Goal: Transaction & Acquisition: Obtain resource

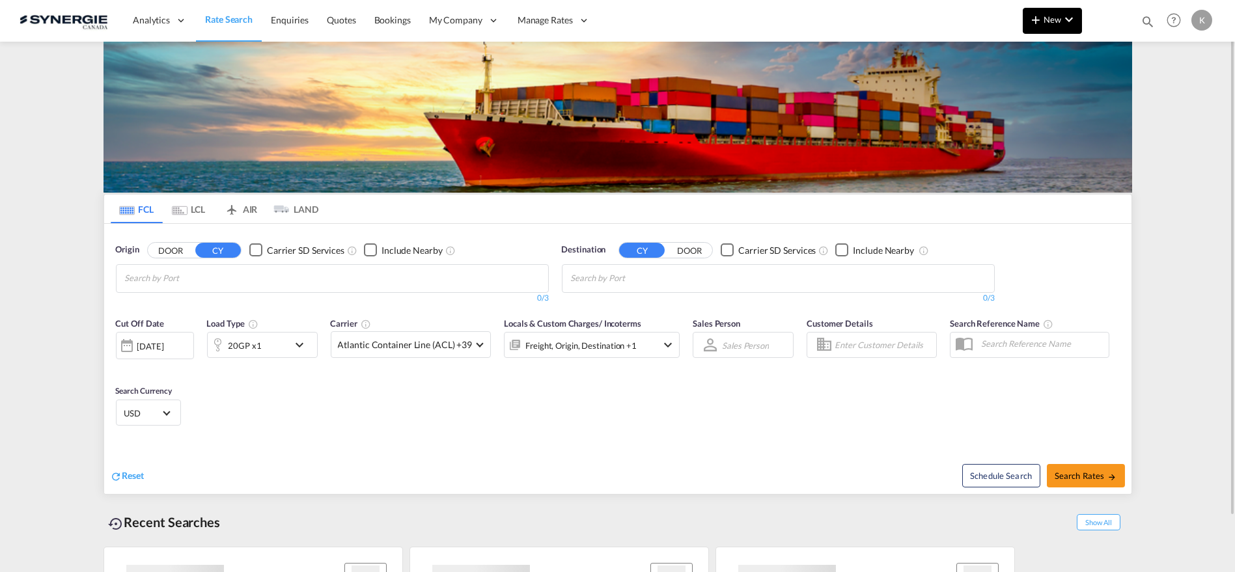
click at [1028, 28] on button "New" at bounding box center [1052, 21] width 59 height 26
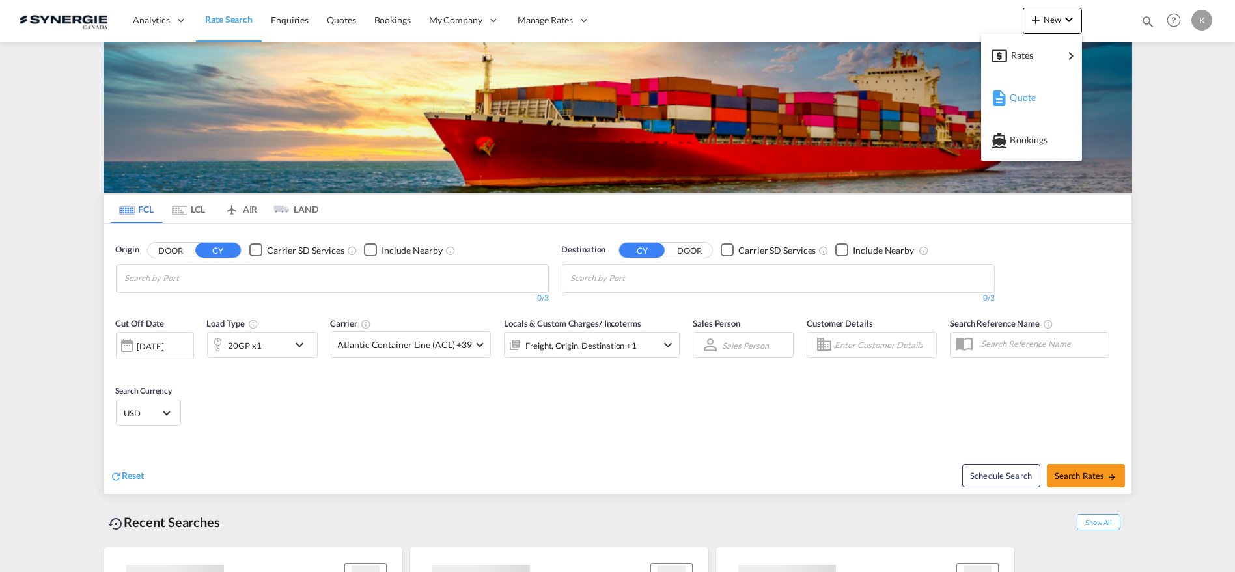
click at [1022, 103] on span "Quote" at bounding box center [1016, 98] width 14 height 26
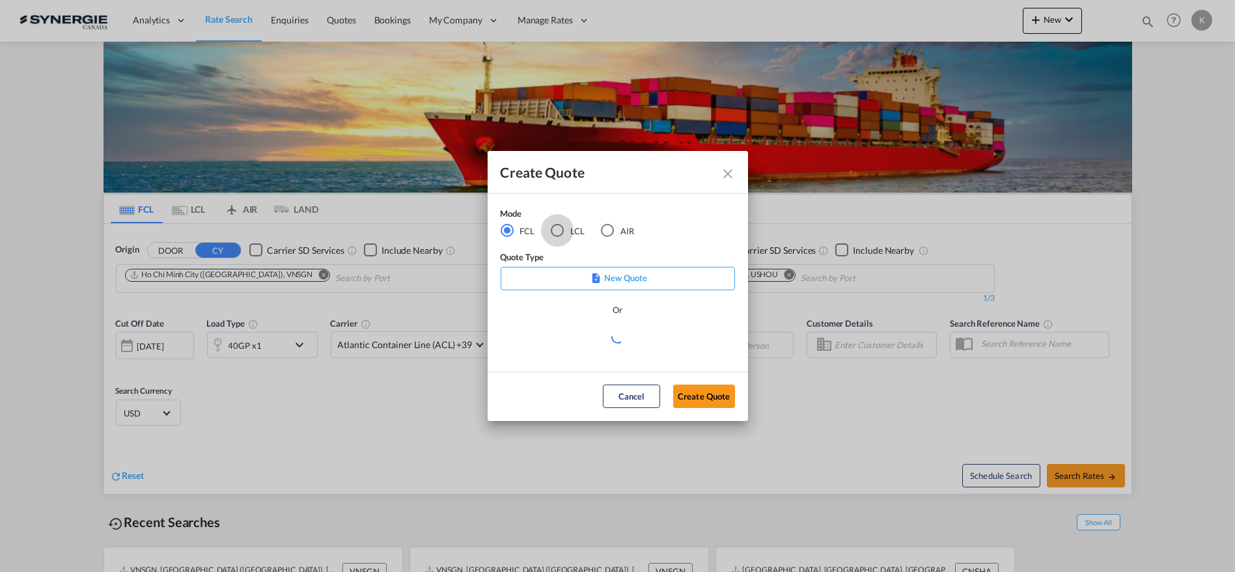
click at [555, 234] on div "LCL" at bounding box center [557, 230] width 13 height 13
click at [605, 347] on md-select "Select template *NEW* UBV [GEOGRAPHIC_DATA] consol LCL [PERSON_NAME] | [DATE] N…" at bounding box center [618, 342] width 234 height 26
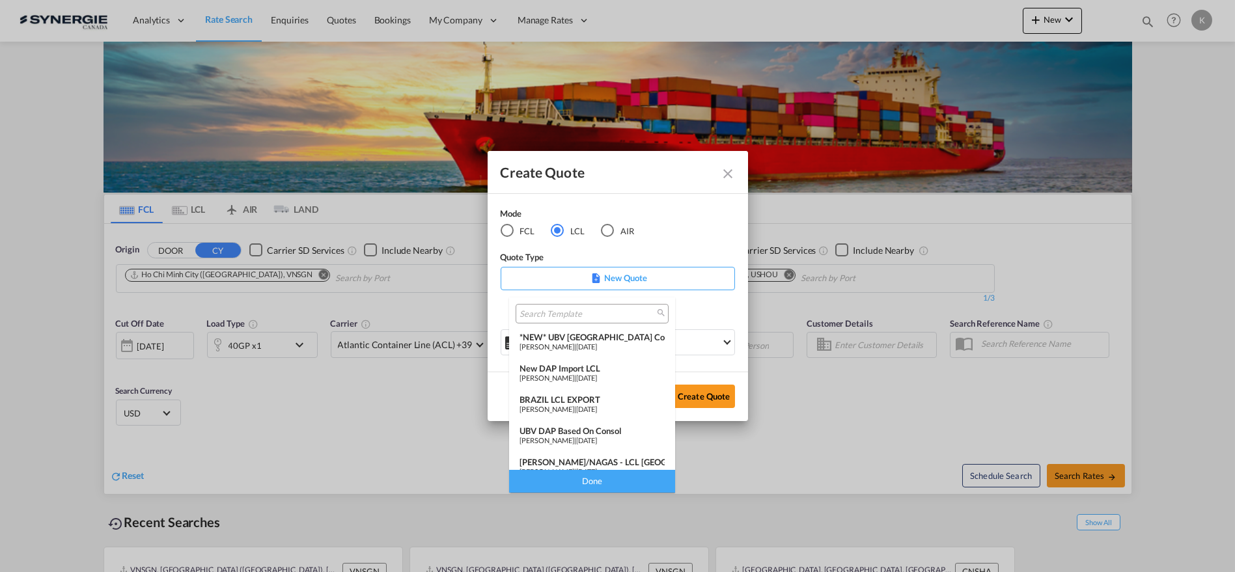
scroll to position [72, 0]
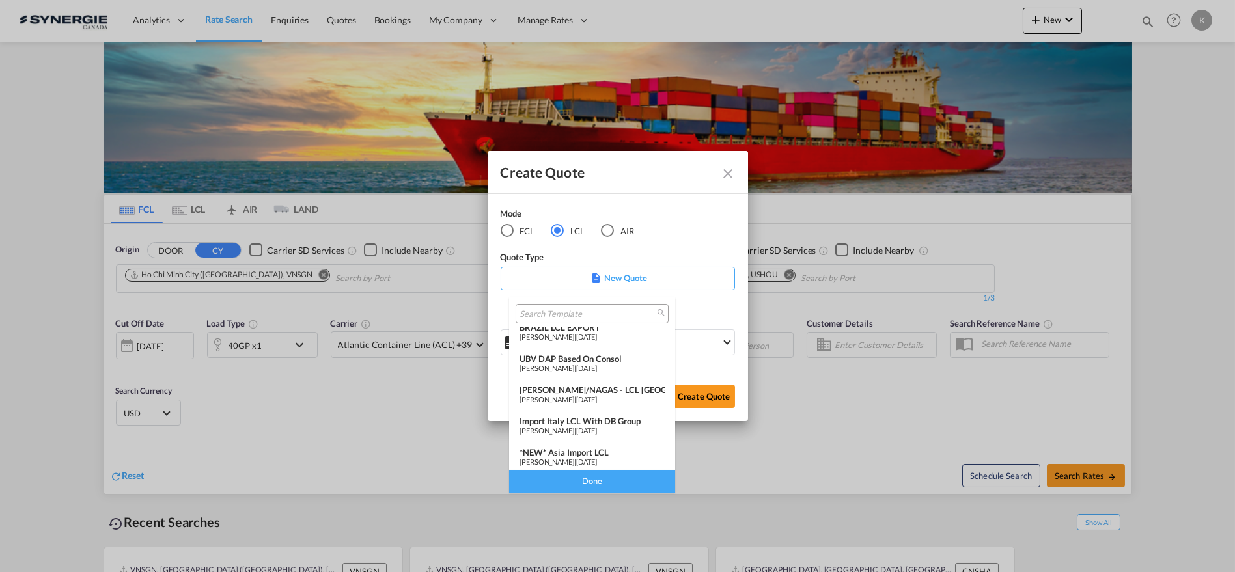
click at [599, 460] on div "[PERSON_NAME] | [DATE]" at bounding box center [591, 462] width 145 height 8
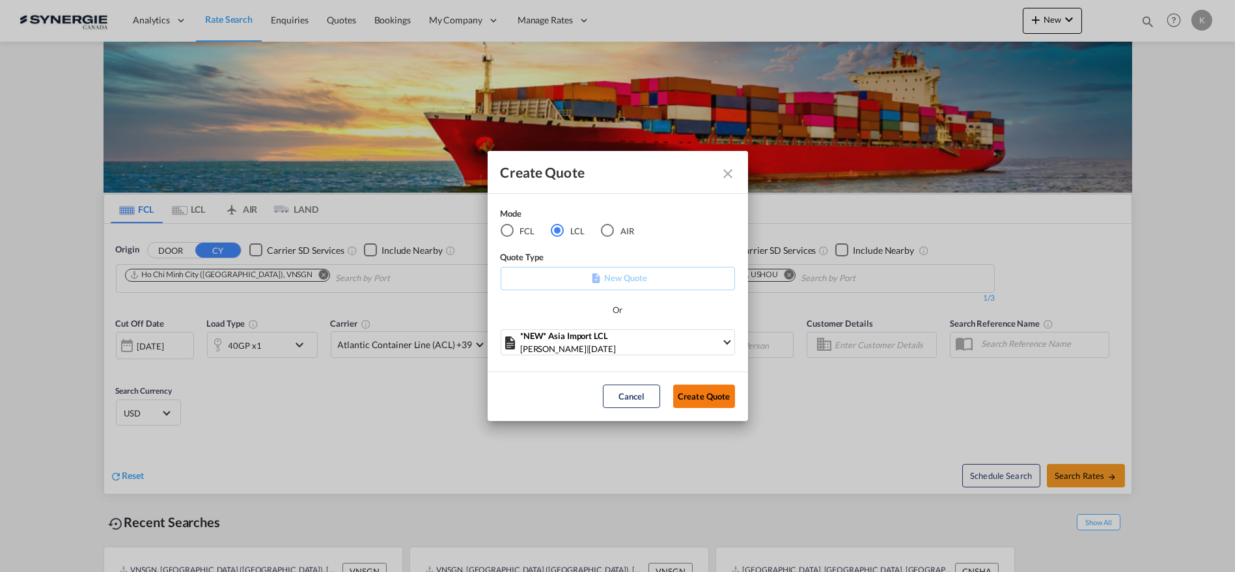
click at [716, 393] on button "Create Quote" at bounding box center [704, 396] width 62 height 23
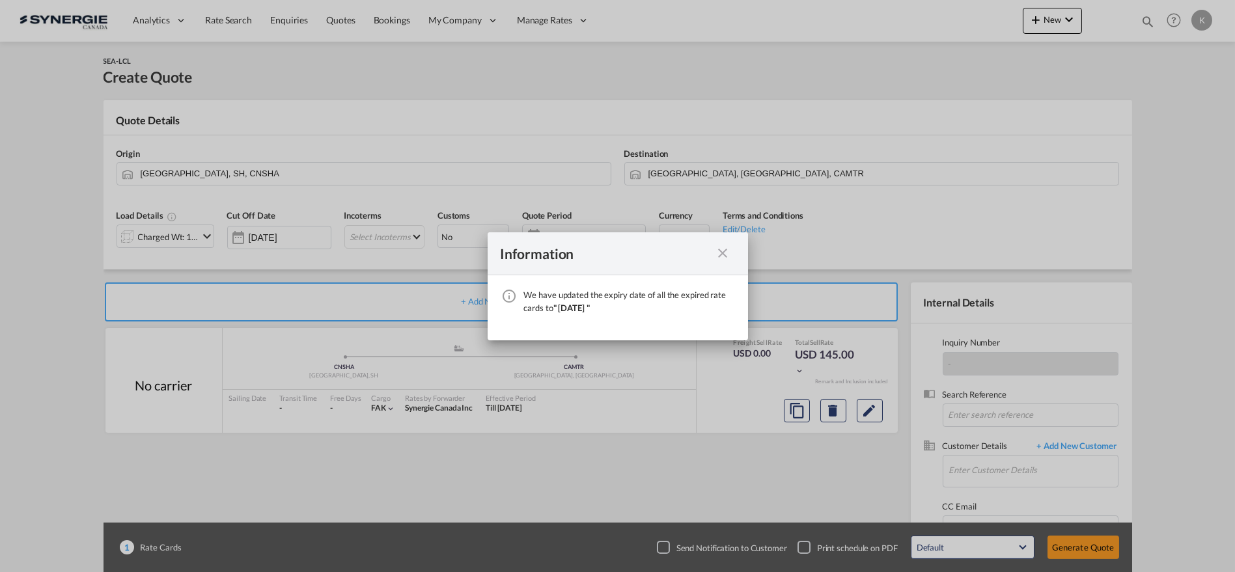
click at [723, 254] on md-icon "icon-close fg-AAA8AD cursor" at bounding box center [723, 253] width 16 height 16
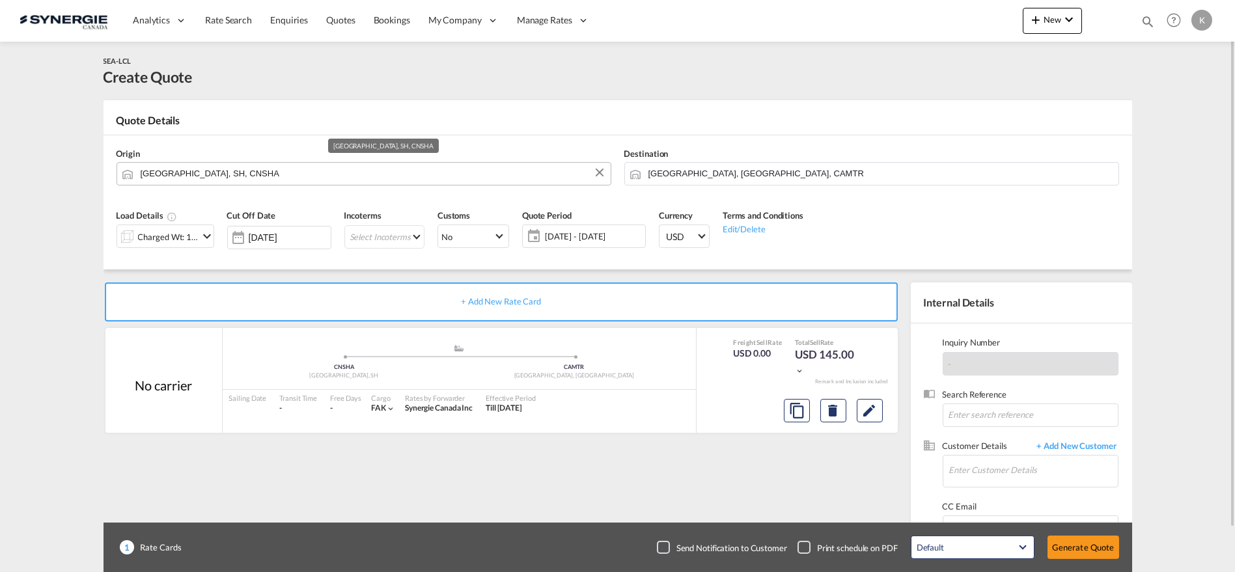
click at [225, 174] on input "[GEOGRAPHIC_DATA], SH, CNSHA" at bounding box center [372, 173] width 463 height 23
click at [172, 164] on input "[GEOGRAPHIC_DATA], SH, CNSHA" at bounding box center [372, 173] width 463 height 23
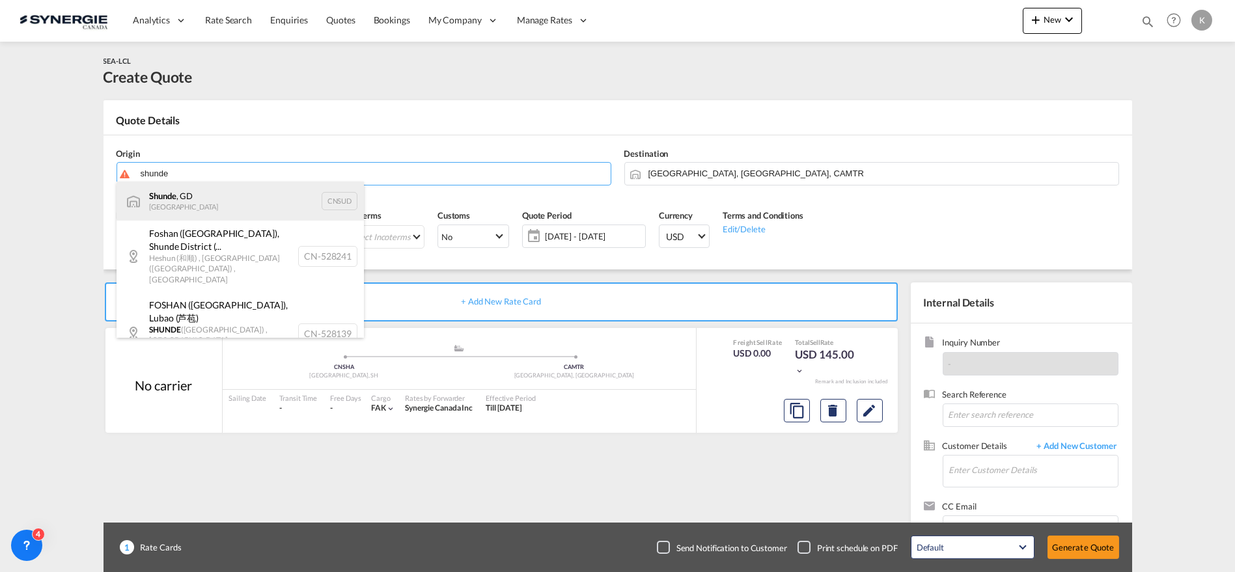
click at [232, 200] on div "Shunde , GD [GEOGRAPHIC_DATA] CNSUD" at bounding box center [240, 201] width 247 height 39
type input "Shunde, GD, CNSUD"
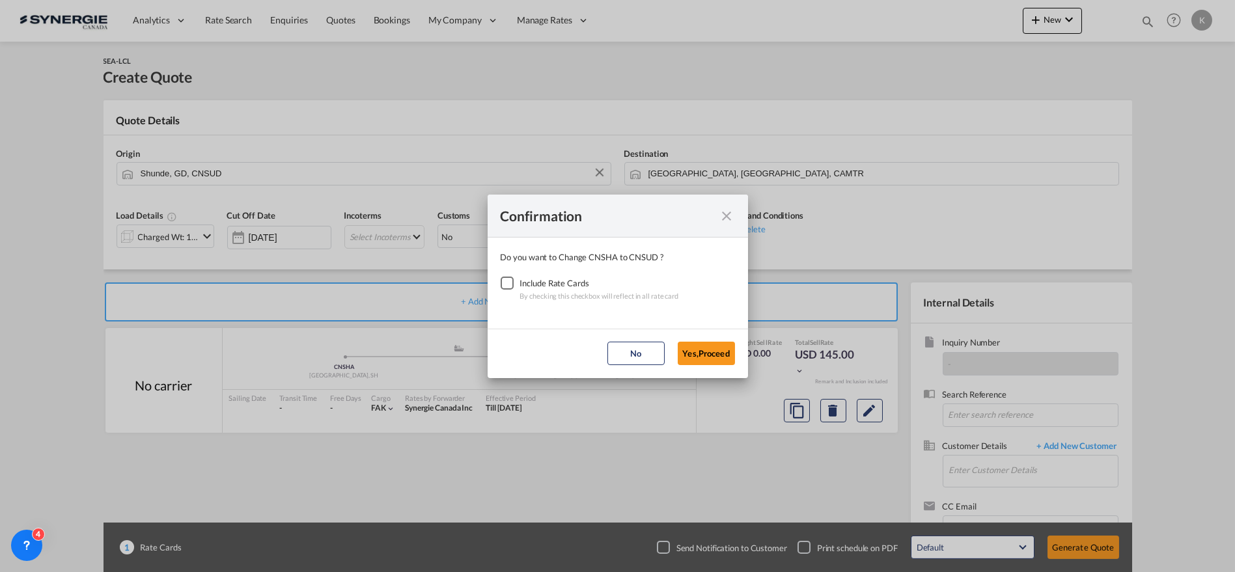
click at [504, 282] on div "Checkbox No Ink" at bounding box center [507, 283] width 13 height 13
click at [721, 354] on button "Yes,Proceed" at bounding box center [706, 353] width 57 height 23
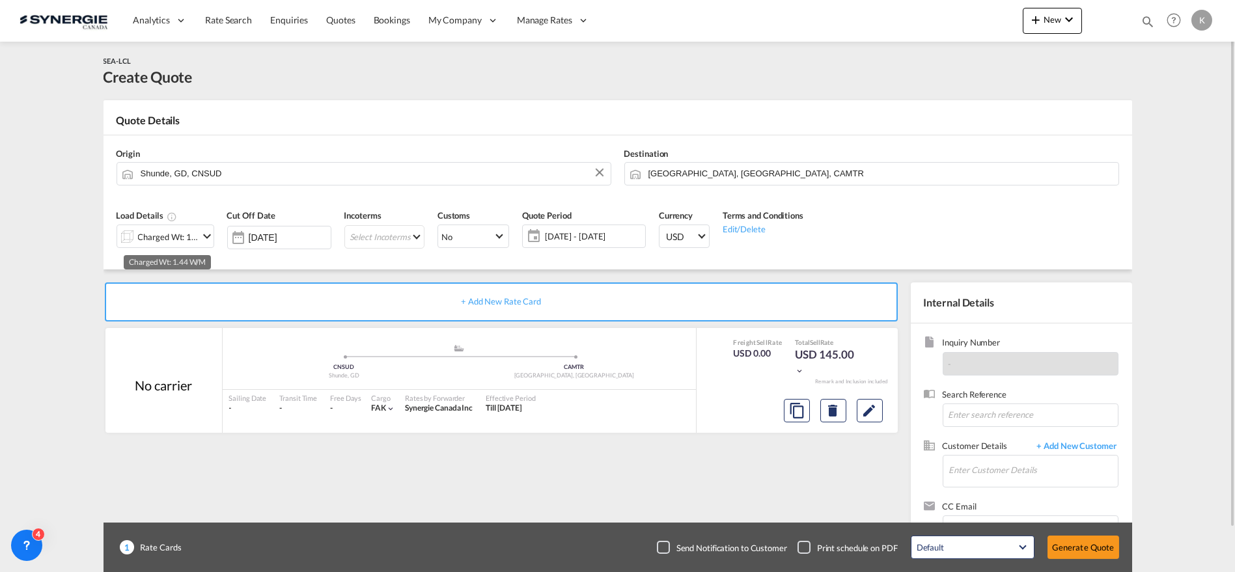
click at [157, 234] on div "Charged Wt: 1.44 W/M" at bounding box center [168, 237] width 61 height 18
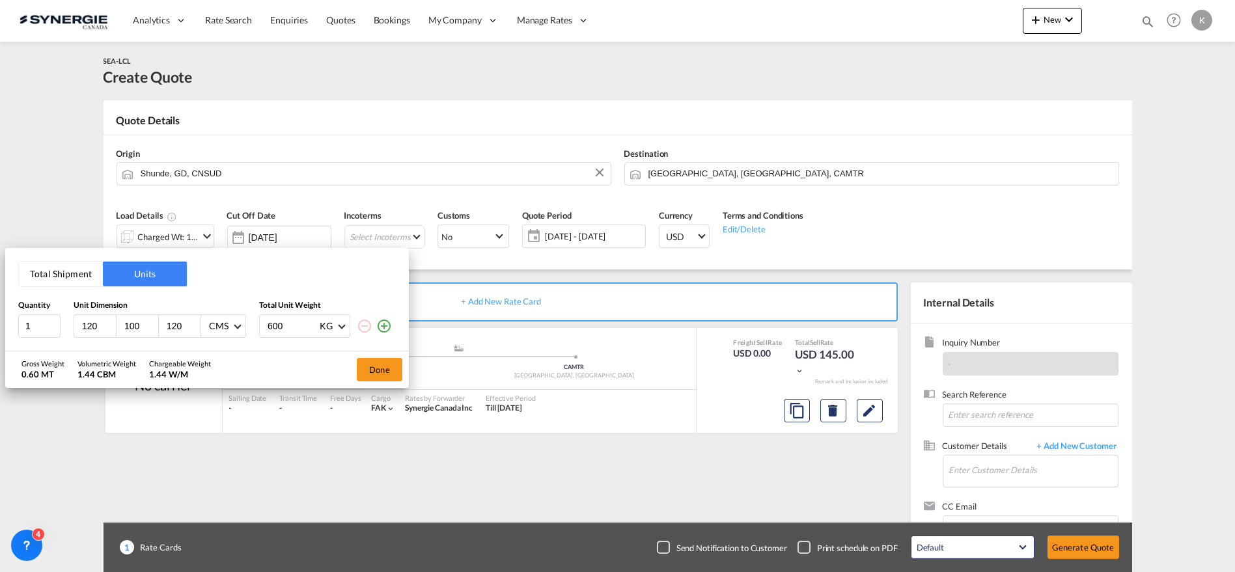
click at [57, 272] on button "Total Shipment" at bounding box center [61, 274] width 84 height 25
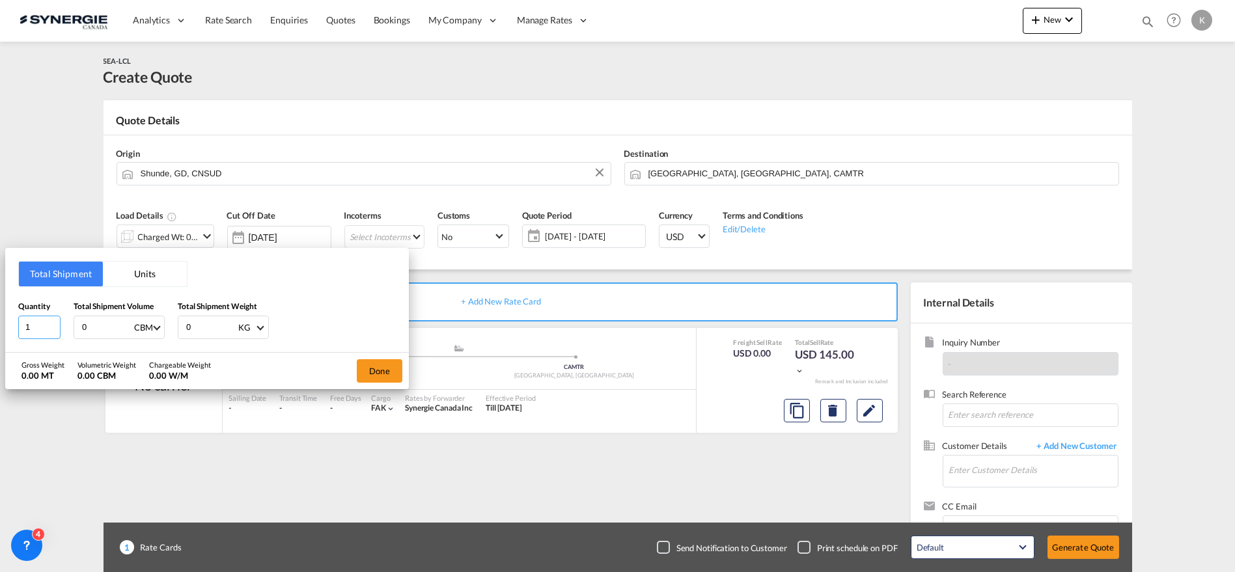
drag, startPoint x: 36, startPoint y: 333, endPoint x: 9, endPoint y: 334, distance: 26.7
click at [9, 334] on div "Total Shipment Units Quantity 1 Total Shipment Volume 0 CBM CBM CFT Total Shipm…" at bounding box center [207, 300] width 404 height 104
type input "5"
drag, startPoint x: 83, startPoint y: 329, endPoint x: 72, endPoint y: 330, distance: 11.1
click at [72, 330] on div "Quantity 5 Total Shipment Volume 0 CBM CBM CFT Total Shipment Weight 0 KG KG LB" at bounding box center [207, 319] width 378 height 39
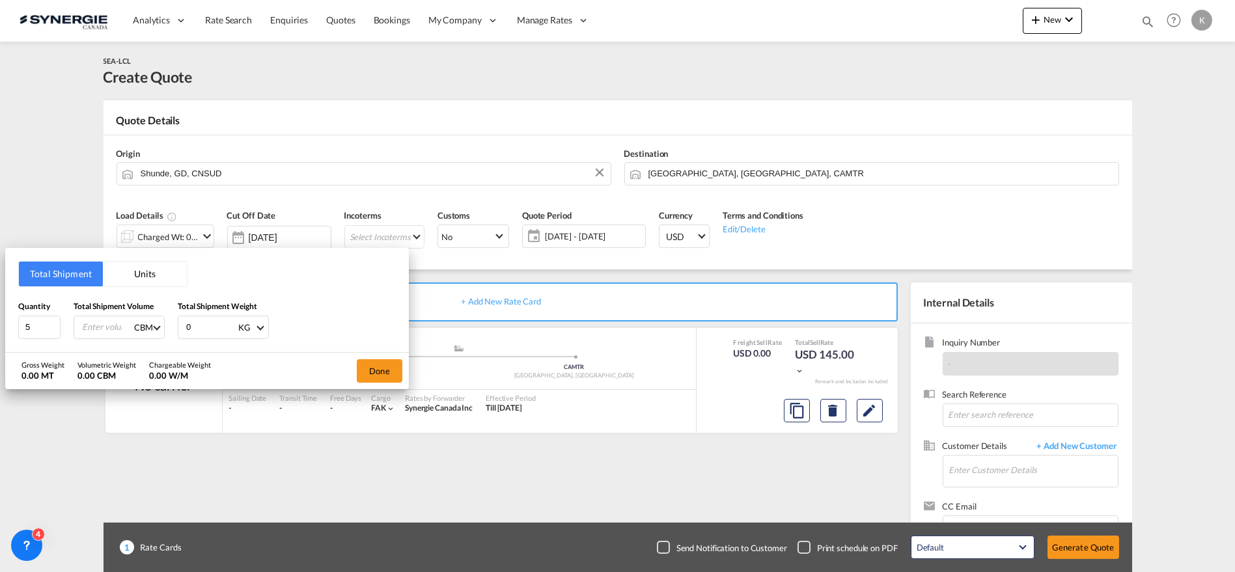
type input "6"
type input "6.13"
drag, startPoint x: 172, startPoint y: 332, endPoint x: 154, endPoint y: 334, distance: 17.7
click at [154, 334] on div "Quantity 5 Total Shipment Volume 6.13 CBM CBM CFT Total Shipment Weight 0 KG KG…" at bounding box center [207, 319] width 378 height 39
type input "215"
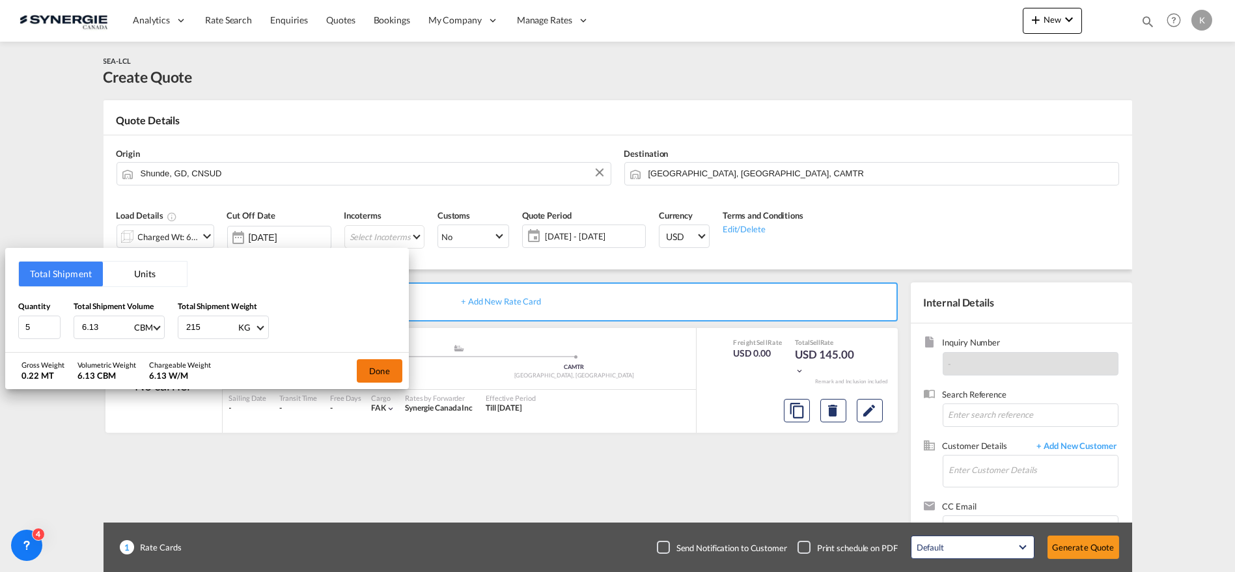
click at [392, 366] on button "Done" at bounding box center [380, 370] width 46 height 23
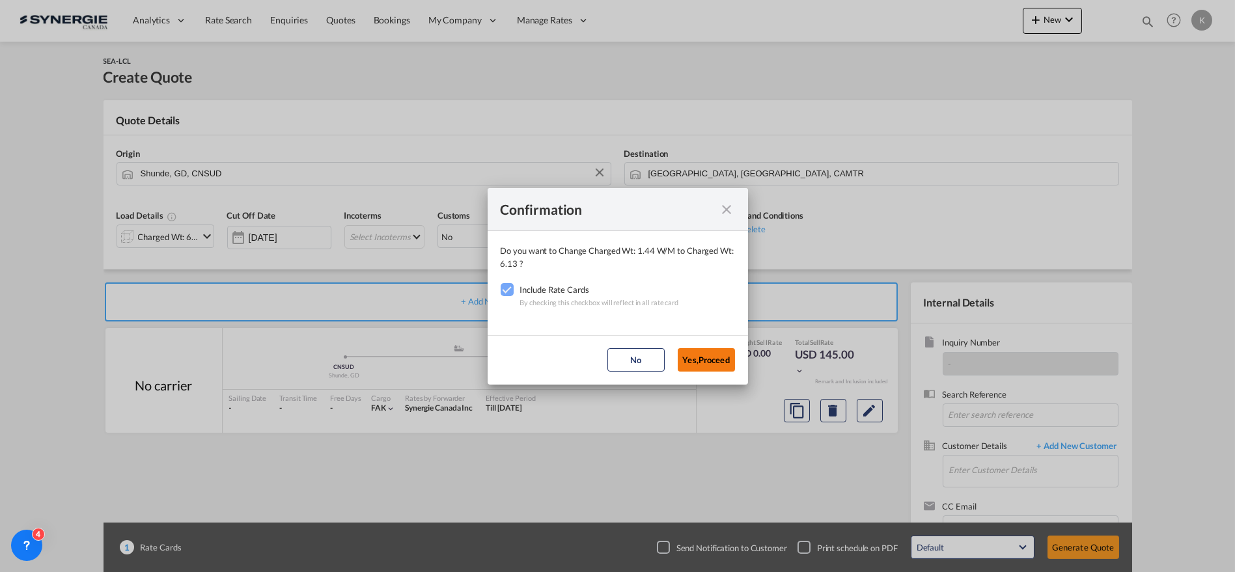
click at [710, 369] on button "Yes,Proceed" at bounding box center [706, 359] width 57 height 23
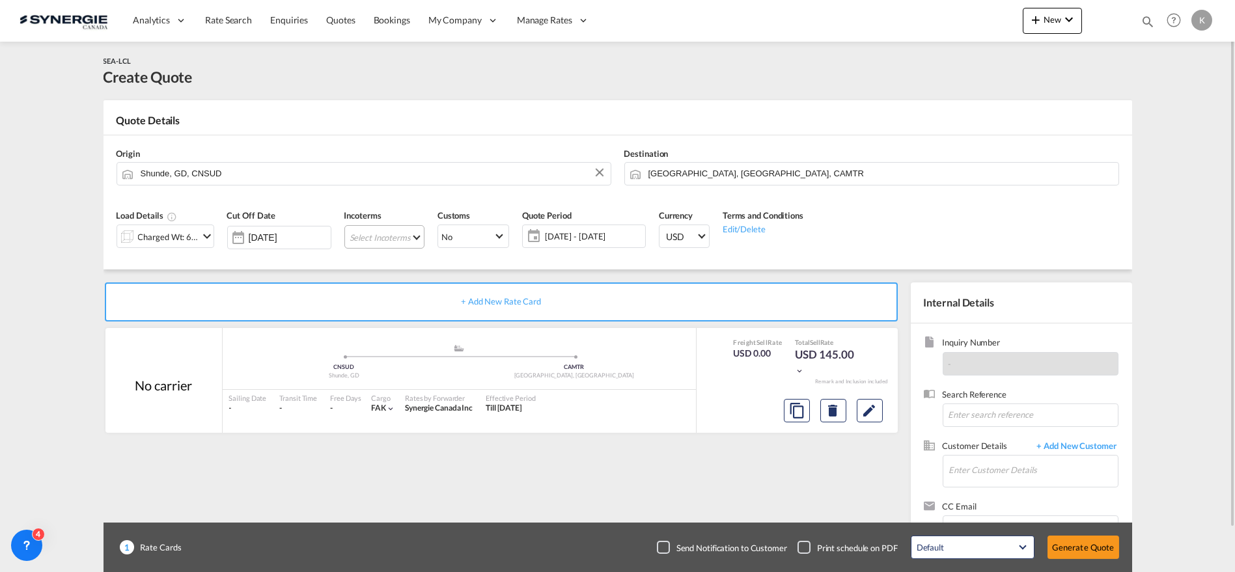
click at [392, 236] on md-select "Select Incoterms FCA - export Free Carrier EXW - export Ex Works CFR - export C…" at bounding box center [384, 236] width 80 height 23
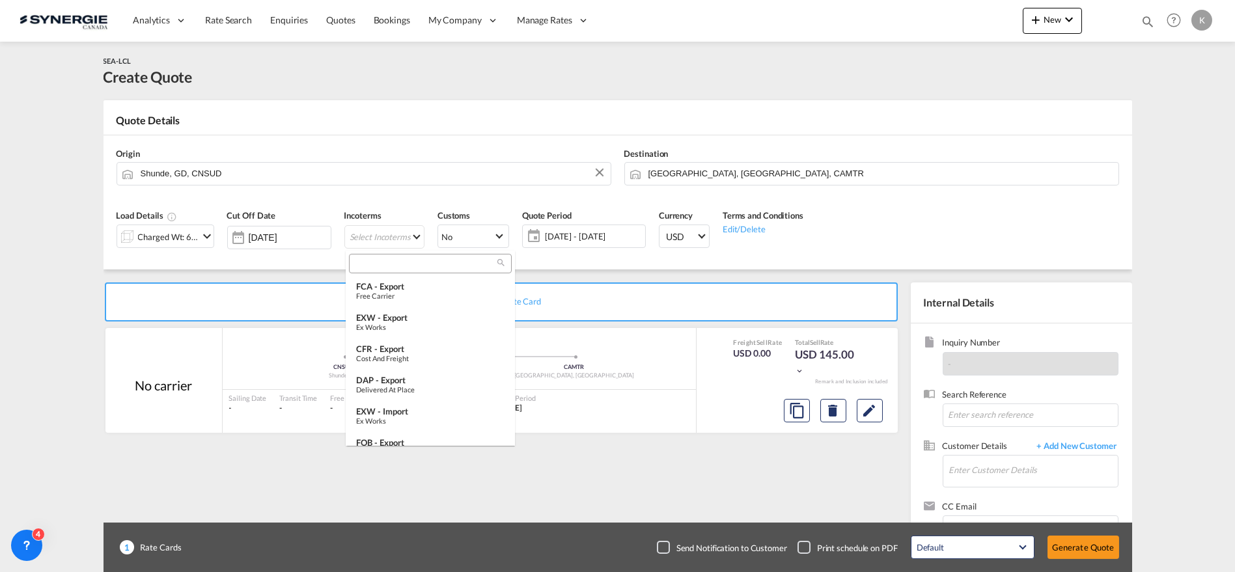
click at [387, 268] on input "search" at bounding box center [425, 264] width 144 height 12
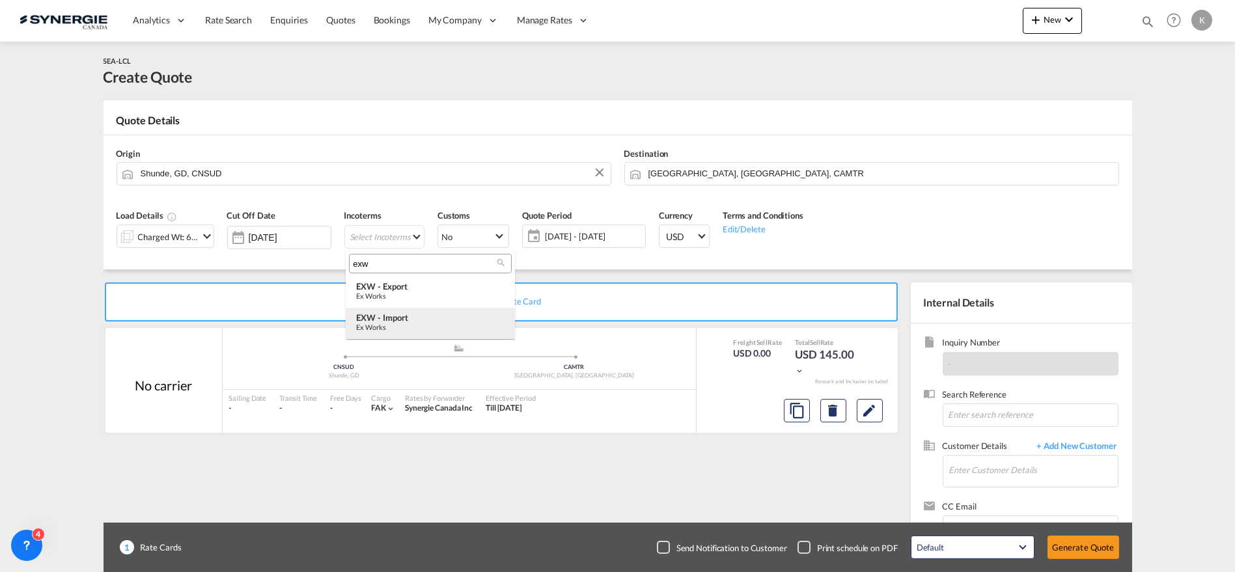
type input "exw"
click at [405, 316] on div "EXW - import" at bounding box center [430, 317] width 148 height 10
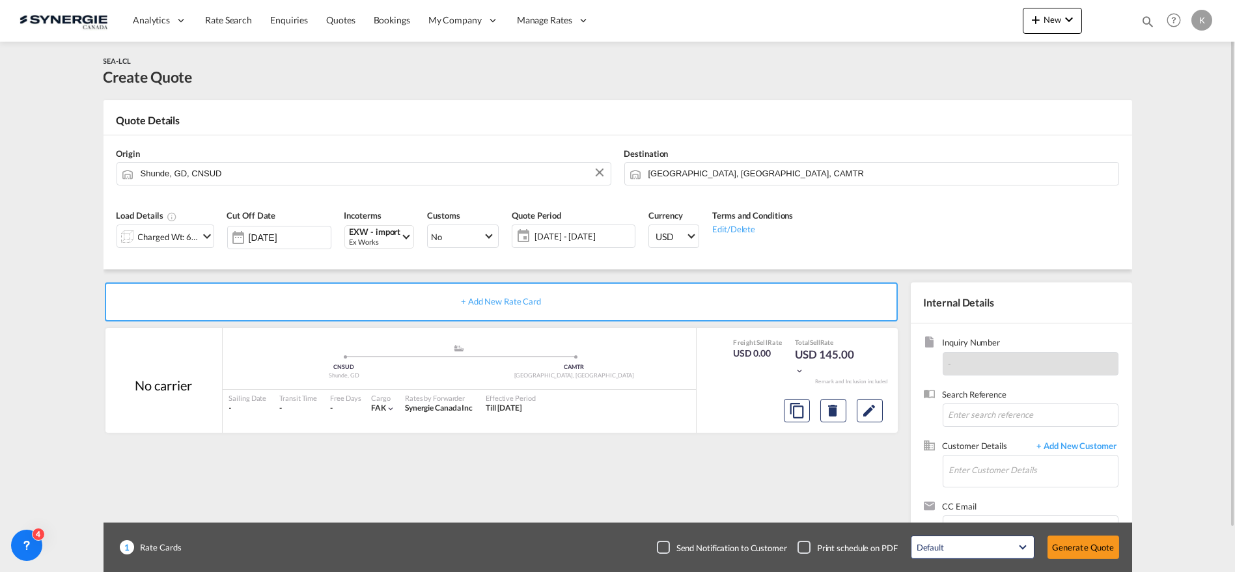
click at [573, 230] on span "[DATE] - [DATE]" at bounding box center [582, 236] width 97 height 12
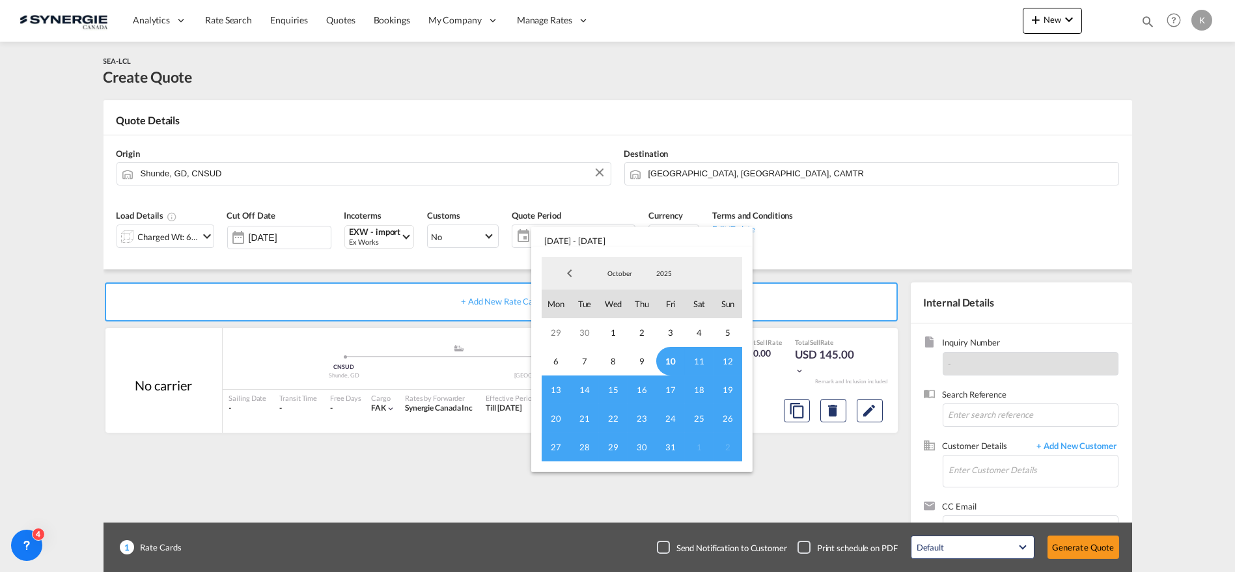
click at [674, 361] on span "10" at bounding box center [670, 361] width 29 height 29
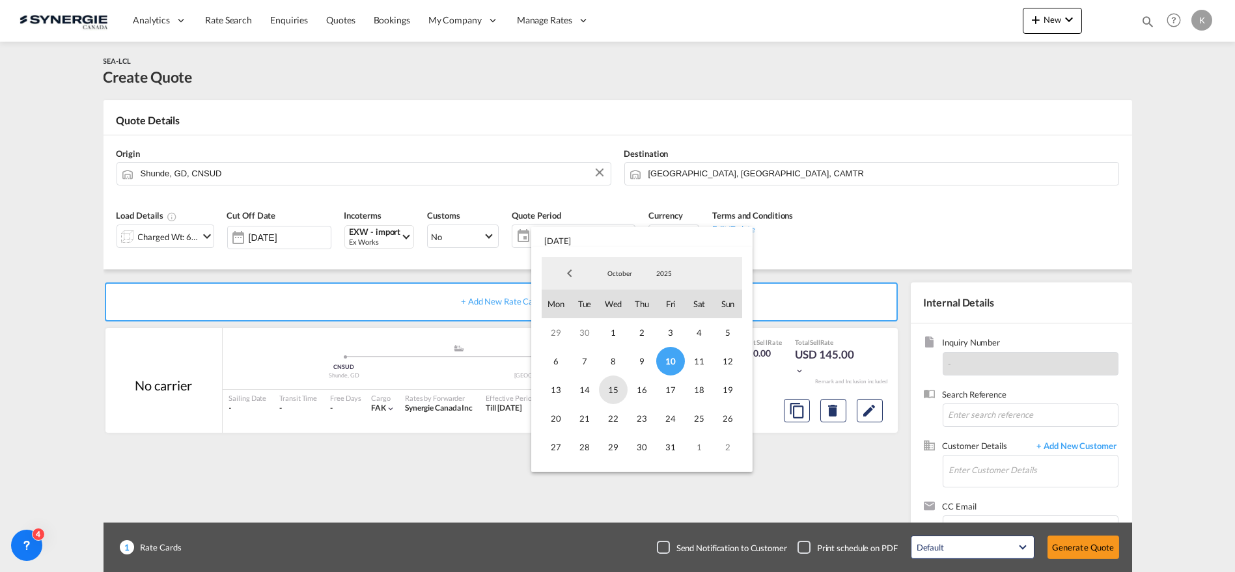
click at [613, 385] on span "15" at bounding box center [613, 390] width 29 height 29
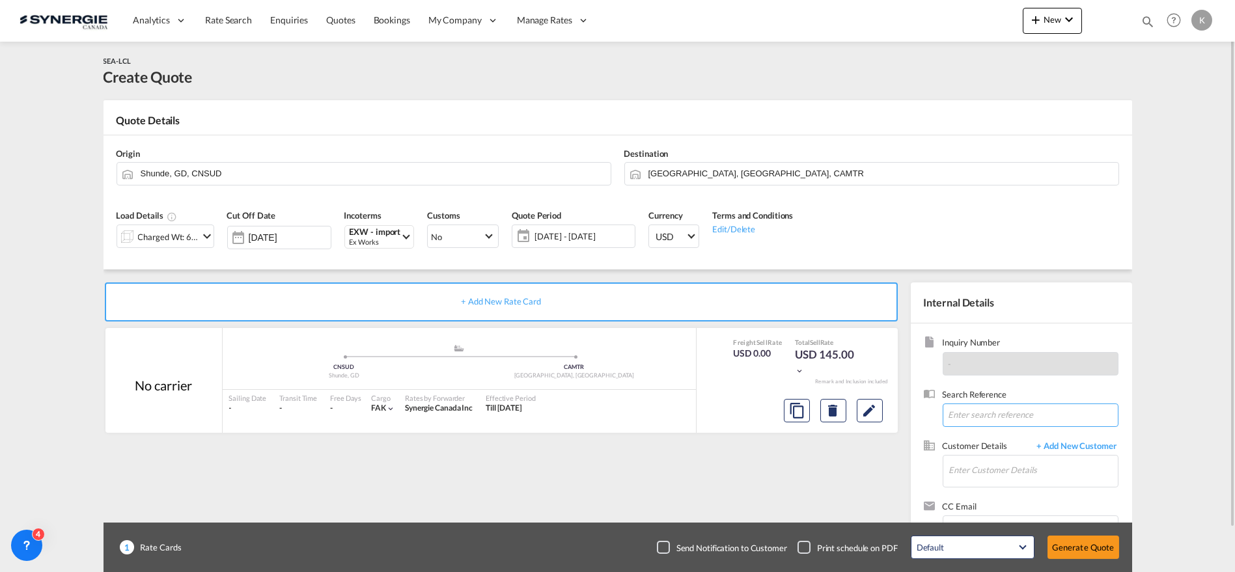
click at [1009, 419] on input at bounding box center [1030, 415] width 176 height 23
paste input "Re: Demande d’information et soumission – Transport Foshan ([GEOGRAPHIC_DATA]) …"
type input "Re: Demande d’information et soumission – Transport Foshan ([GEOGRAPHIC_DATA]) …"
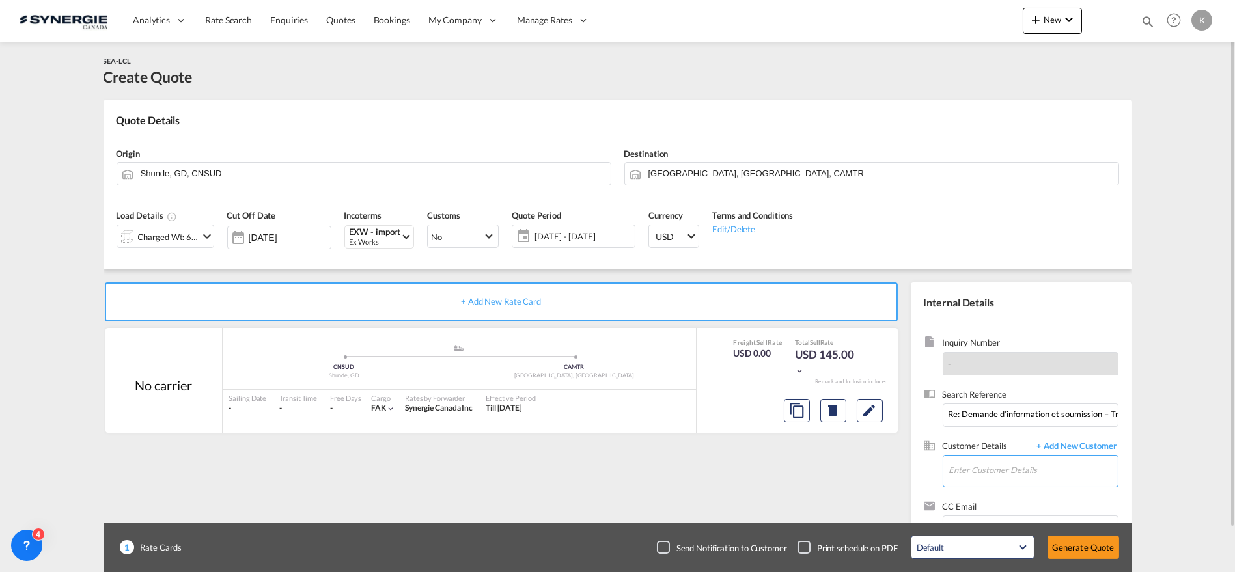
click at [995, 465] on input "Enter Customer Details" at bounding box center [1033, 470] width 169 height 29
paste input "[EMAIL_ADDRESS][DOMAIN_NAME]"
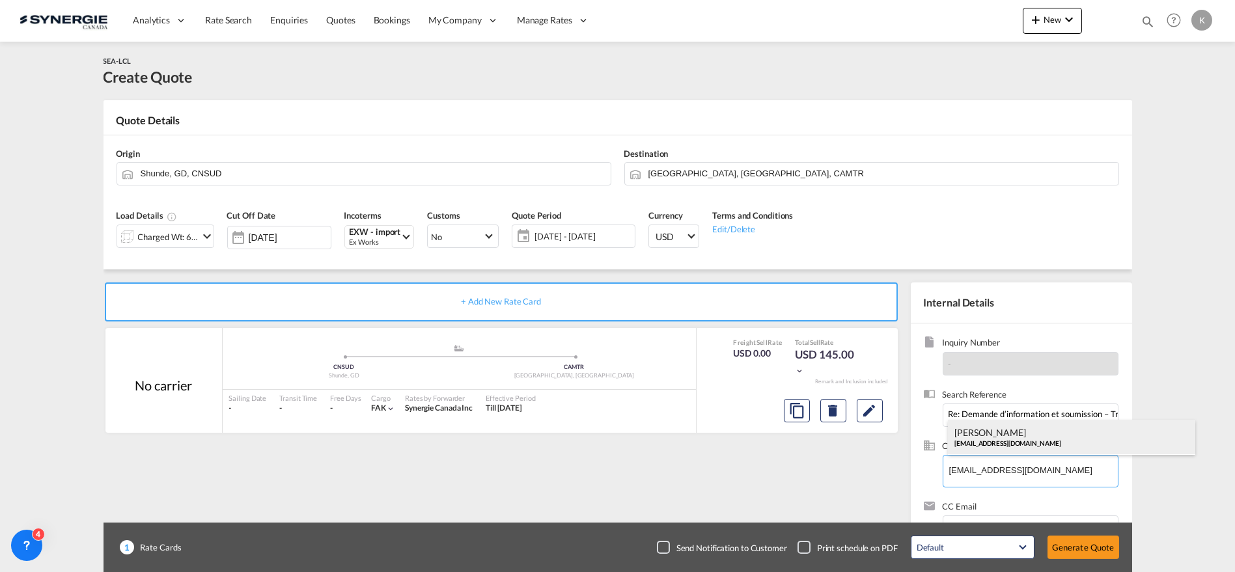
click at [1000, 432] on div "[PERSON_NAME] [EMAIL_ADDRESS][DOMAIN_NAME]" at bounding box center [1071, 437] width 247 height 35
type input "[PERSON_NAME], [PERSON_NAME], [EMAIL_ADDRESS][DOMAIN_NAME]"
click at [862, 403] on md-icon "Edit" at bounding box center [870, 411] width 16 height 16
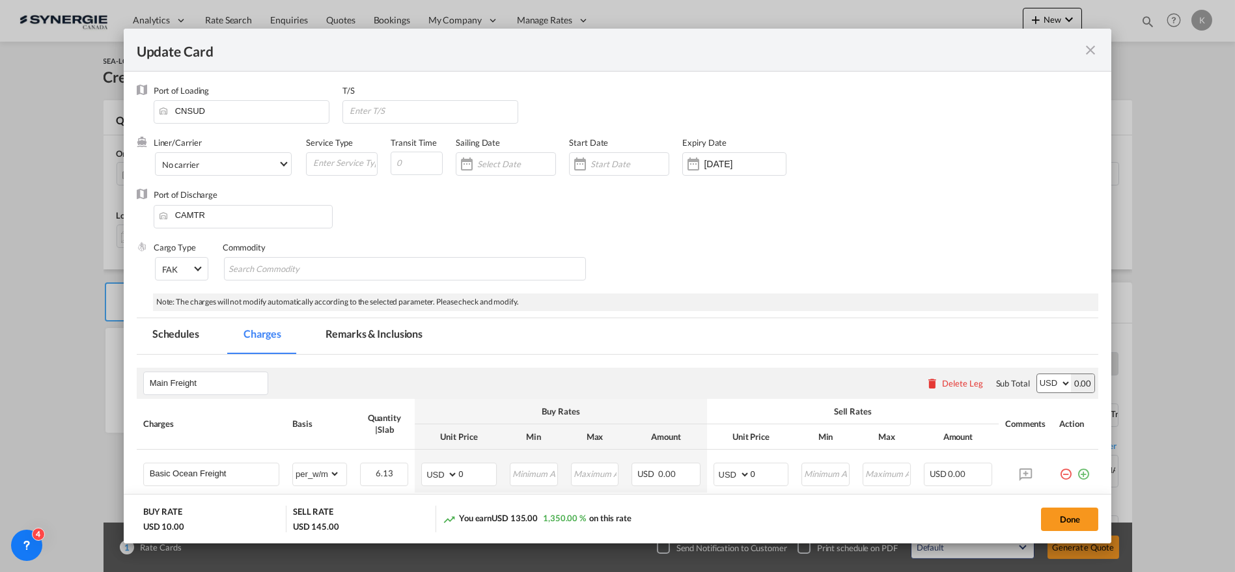
select select "per_w/m"
select select "flat"
select select "per_hbl"
select select "per_w/m"
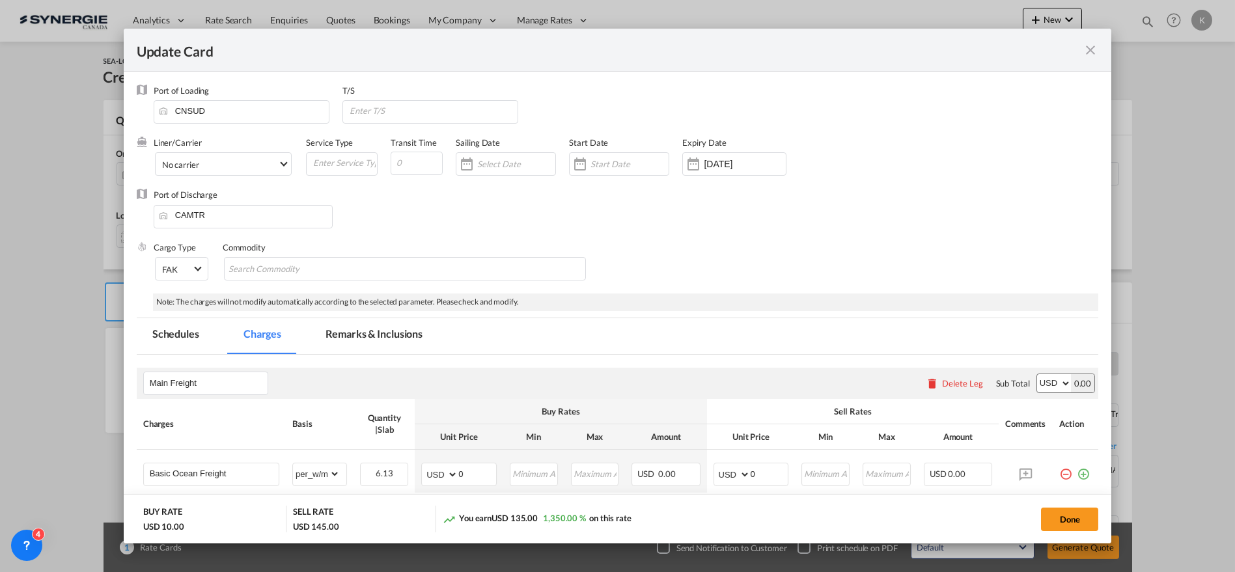
select select "per_bl"
select select "flat"
select select "per_bl"
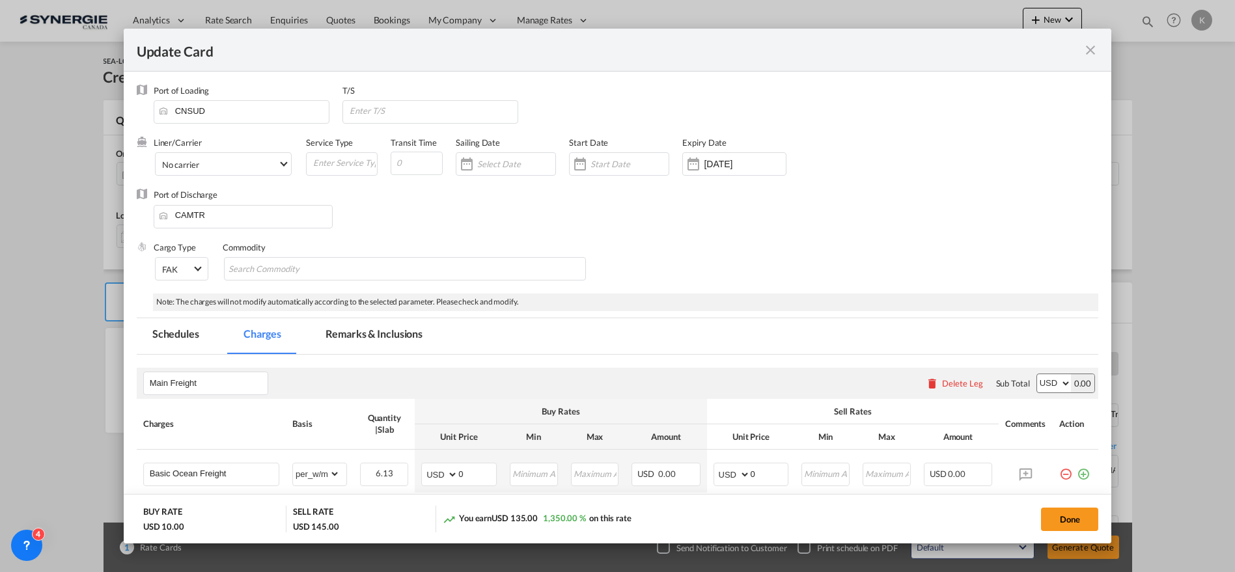
select select "per_bl"
select select "per_shipment"
click at [256, 273] on input "Chips input." at bounding box center [287, 269] width 119 height 21
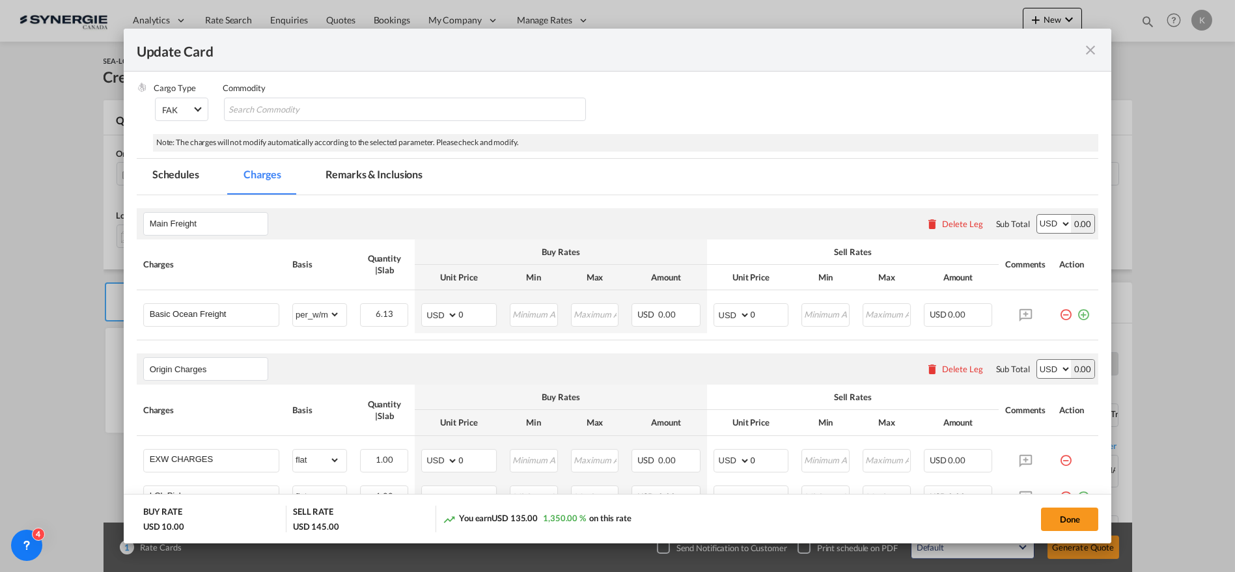
scroll to position [217, 0]
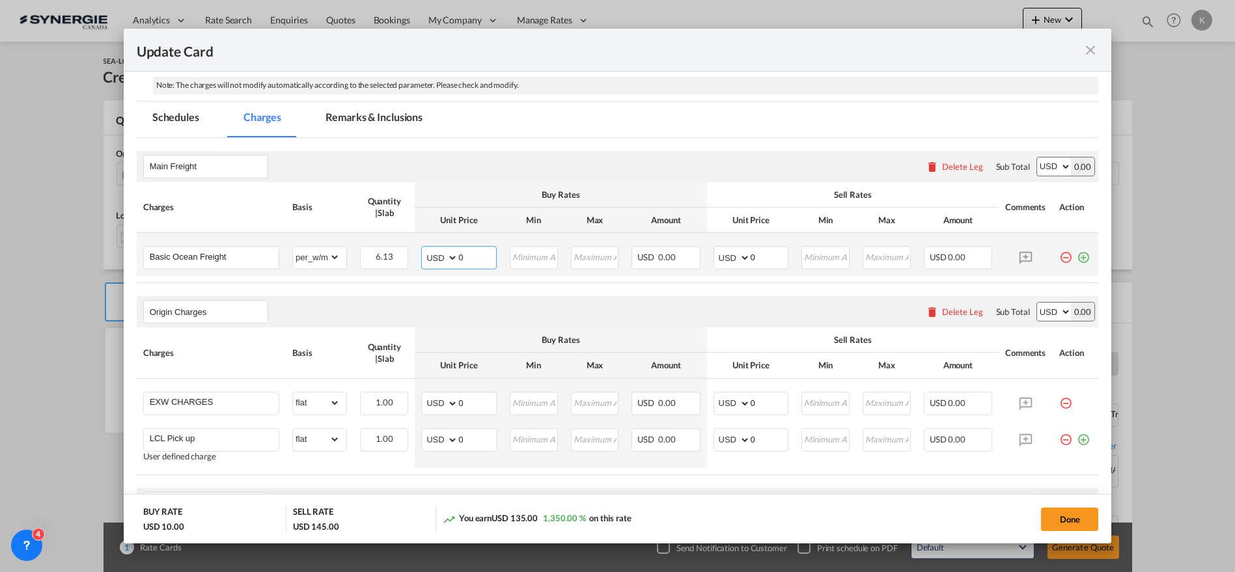
drag, startPoint x: 463, startPoint y: 263, endPoint x: 445, endPoint y: 267, distance: 19.3
click at [447, 264] on md-input-container "AED AFN ALL AMD ANG AOA ARS AUD AWG AZN BAM BBD BDT BGN BHD BIF BMD BND BOB BRL…" at bounding box center [459, 257] width 76 height 23
type input "28"
type input "46"
click at [185, 393] on input "EXW CHARGES" at bounding box center [214, 402] width 129 height 20
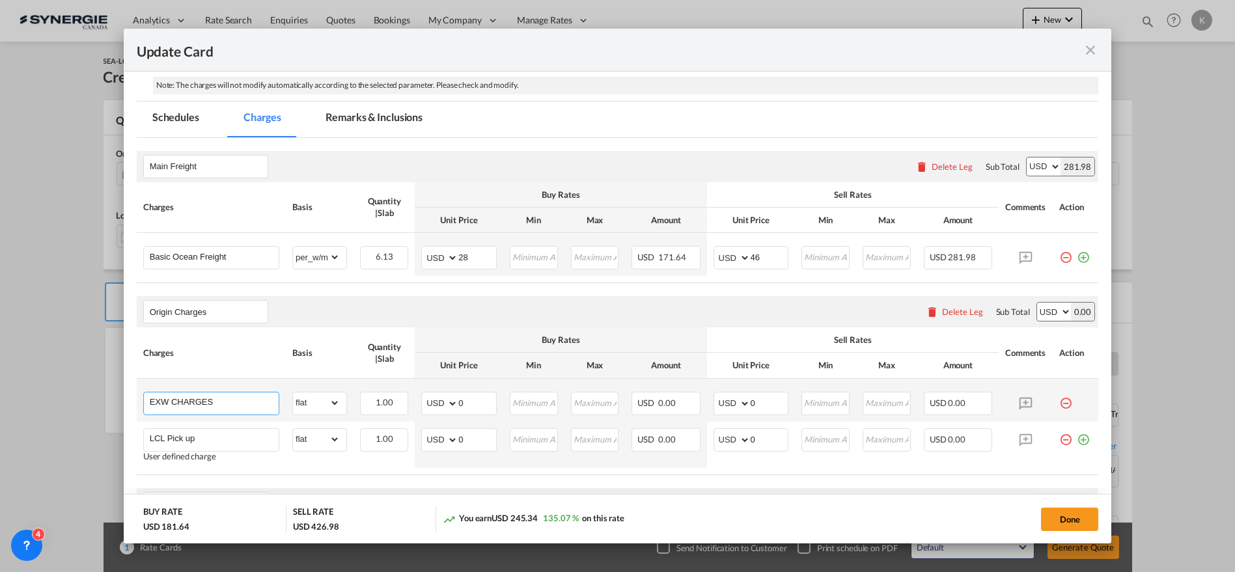
click at [185, 393] on input "EXW CHARGES" at bounding box center [214, 402] width 129 height 20
paste input "MF"
type input "EMF"
drag, startPoint x: 463, startPoint y: 403, endPoint x: 447, endPoint y: 407, distance: 16.1
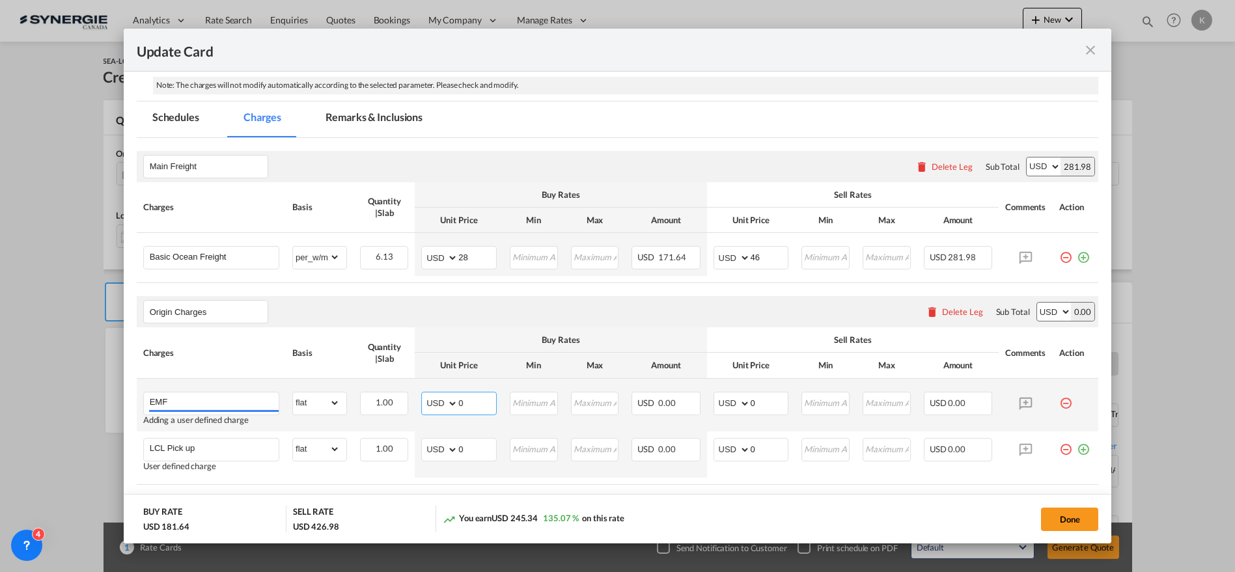
click at [447, 407] on md-input-container "AED AFN ALL AMD ANG AOA ARS AUD AWG AZN BAM BBD BDT BGN BHD BIF BMD BND BOB BRL…" at bounding box center [459, 403] width 76 height 23
type input "25"
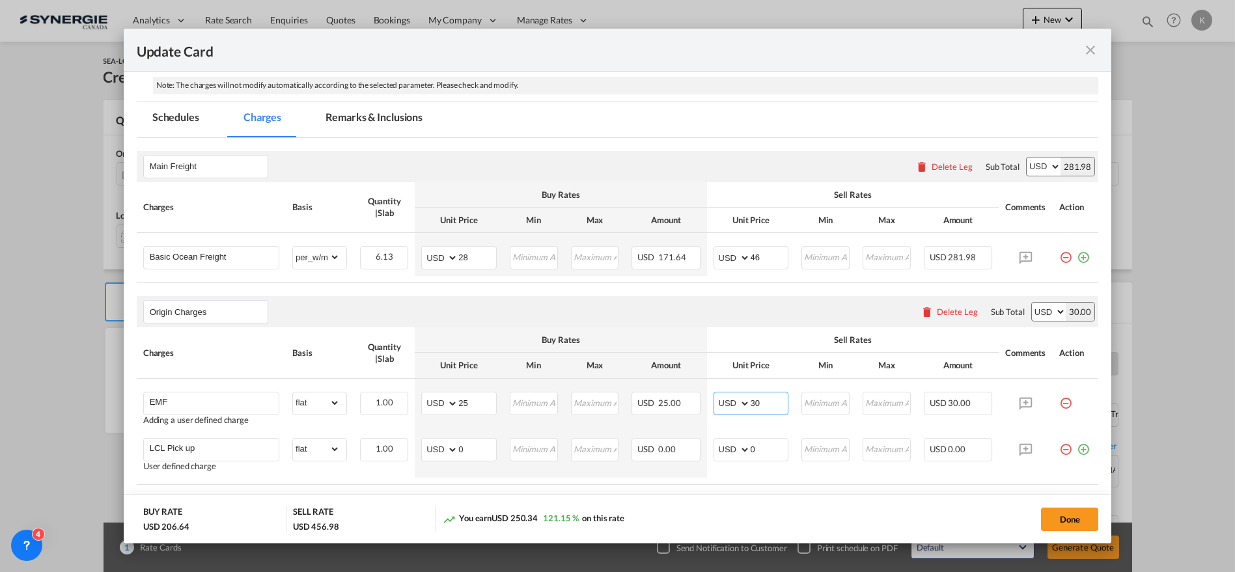
type input "30"
click at [201, 449] on input "LCL Pick up" at bounding box center [214, 449] width 129 height 20
paste input "DDC"
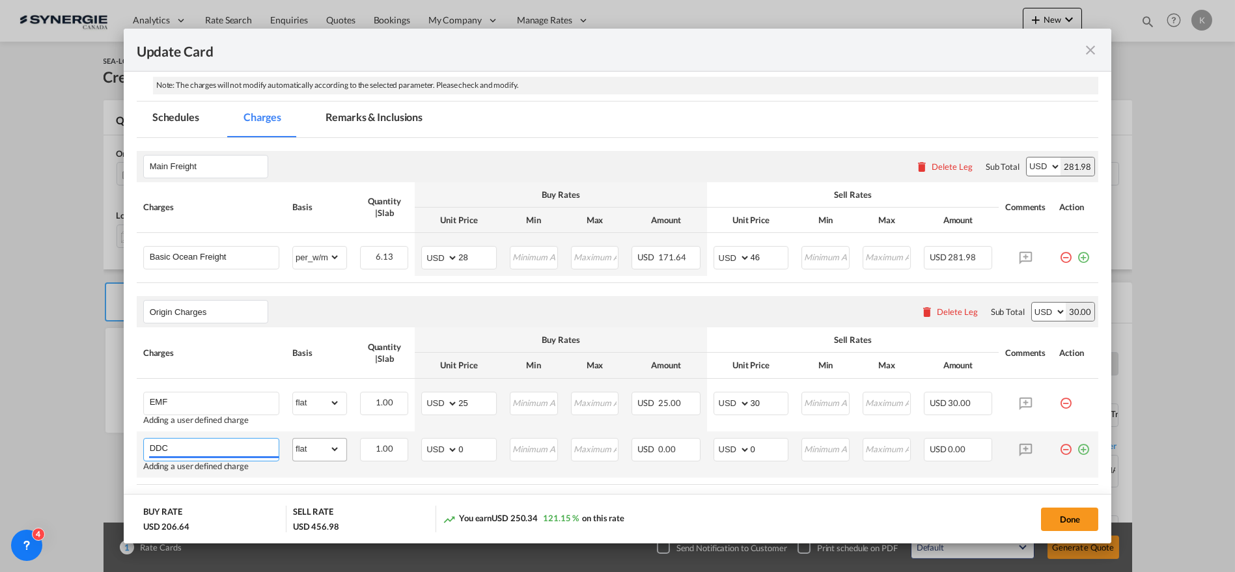
type input "DDC"
click at [318, 453] on select "gross_weight volumetric_weight per_shipment per_bl per_km per_hawb per_kg flat …" at bounding box center [316, 449] width 47 height 21
select select "per_cbm"
click at [293, 439] on select "gross_weight volumetric_weight per_shipment per_bl per_km per_hawb per_kg flat …" at bounding box center [316, 449] width 47 height 21
drag, startPoint x: 468, startPoint y: 441, endPoint x: 433, endPoint y: 449, distance: 36.0
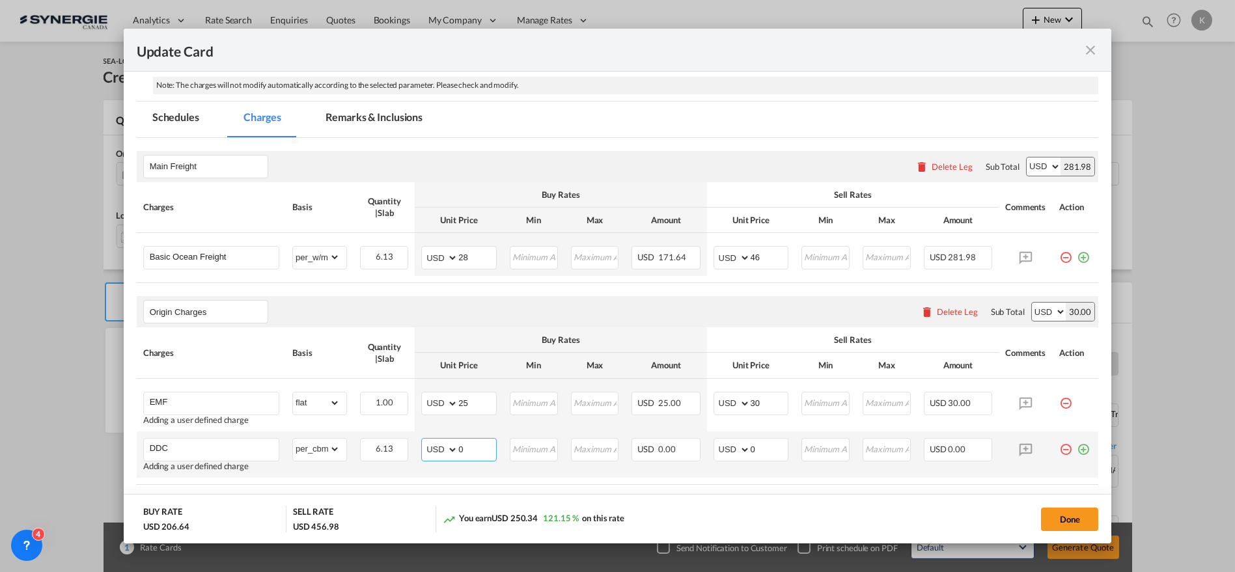
click at [433, 449] on md-input-container "AED AFN ALL AMD ANG AOA ARS AUD AWG AZN BAM BBD BDT BGN BHD BIF BMD BND BOB BRL…" at bounding box center [459, 449] width 76 height 23
type input "18"
type input "22"
click at [215, 443] on input "DDC" at bounding box center [214, 449] width 129 height 20
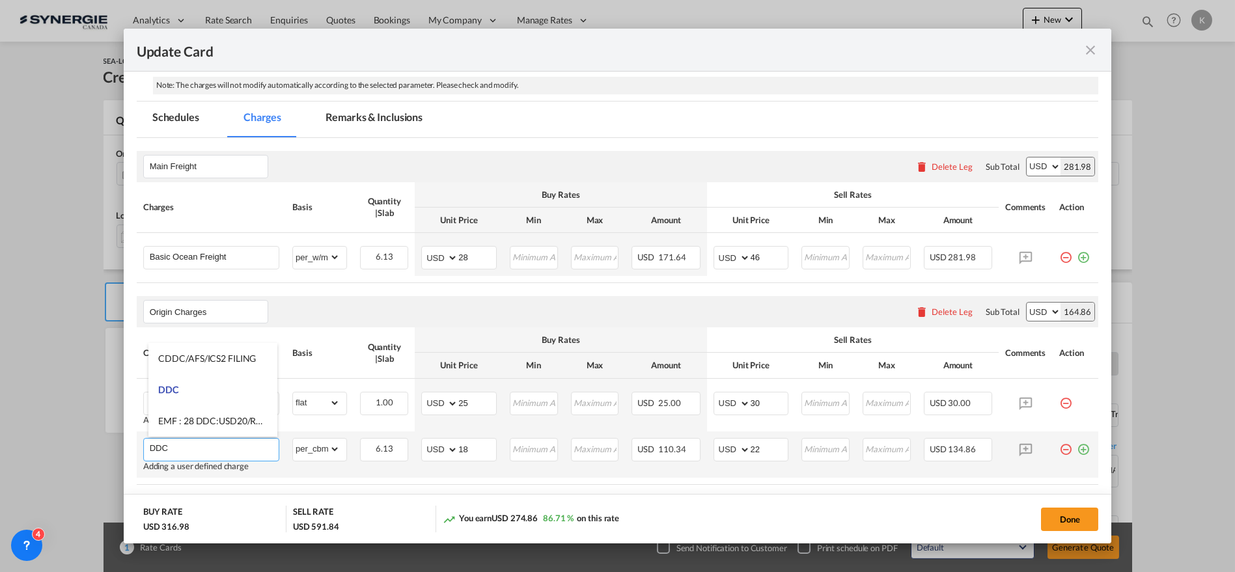
click at [215, 443] on input "DDC" at bounding box center [214, 449] width 129 height 20
click at [1077, 444] on md-icon "icon-plus-circle-outline green-400-fg" at bounding box center [1083, 444] width 13 height 13
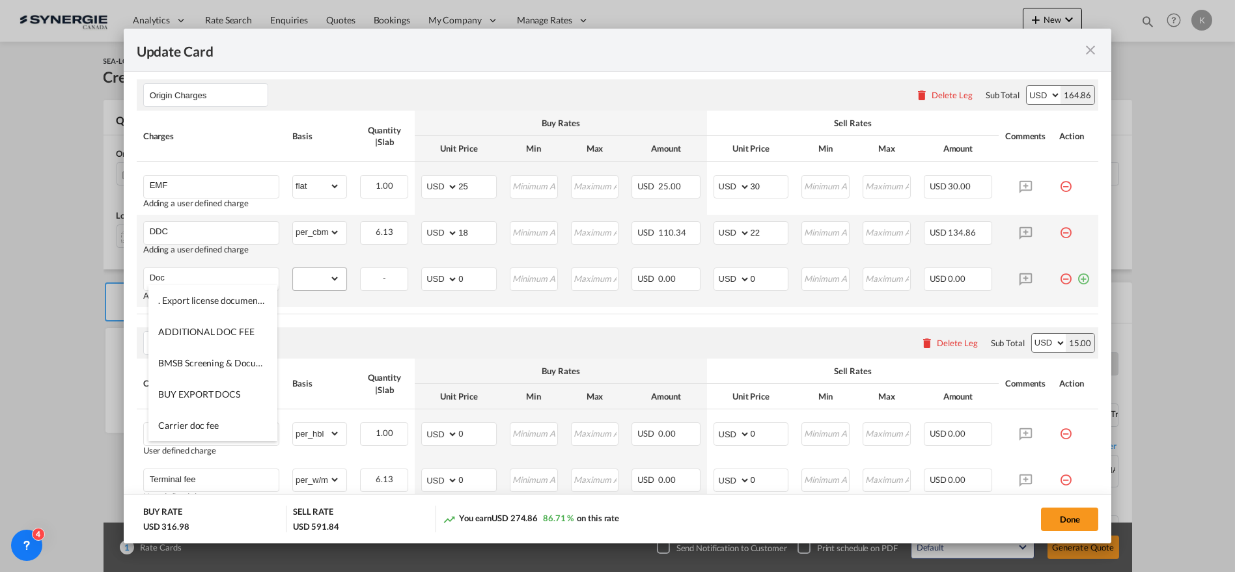
type input "Doc"
click at [304, 274] on select "gross_weight volumetric_weight per_shipment per_bl per_km per_hawb per_kg flat …" at bounding box center [316, 278] width 47 height 21
select select "per_bl"
click at [293, 268] on select "gross_weight volumetric_weight per_shipment per_bl per_km per_hawb per_kg flat …" at bounding box center [316, 278] width 47 height 21
drag, startPoint x: 472, startPoint y: 277, endPoint x: 439, endPoint y: 283, distance: 33.2
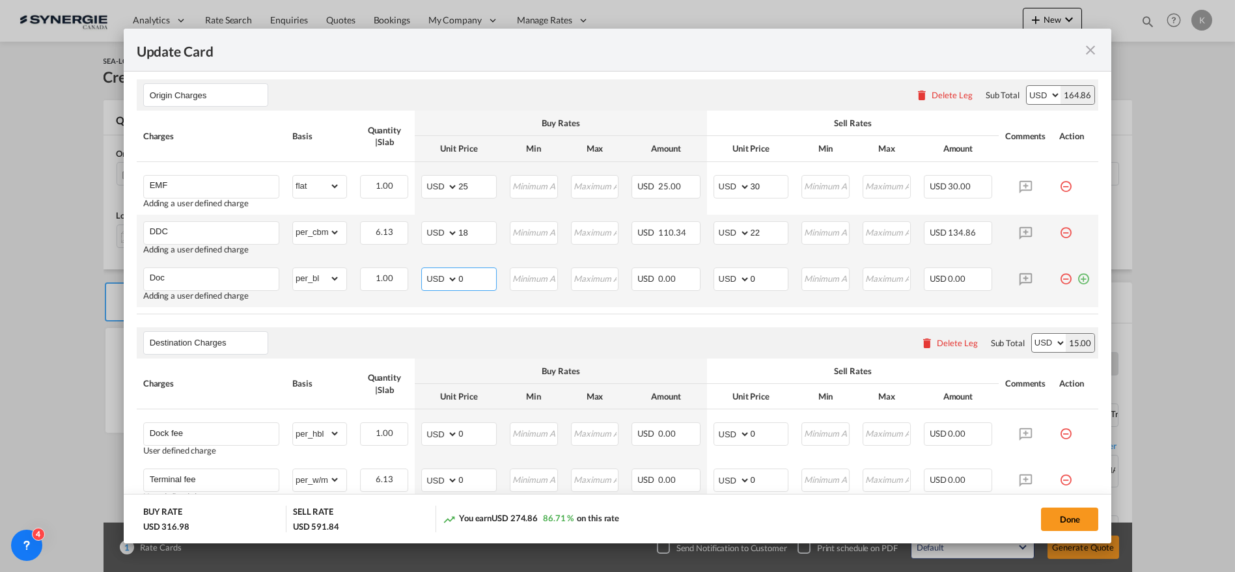
click at [439, 283] on md-input-container "AED AFN ALL AMD ANG AOA ARS AUD AWG AZN BAM BBD BDT BGN BHD BIF BMD BND BOB BRL…" at bounding box center [459, 279] width 76 height 23
type input "50"
type input "60"
click at [1077, 277] on md-icon "icon-plus-circle-outline green-400-fg" at bounding box center [1083, 274] width 13 height 13
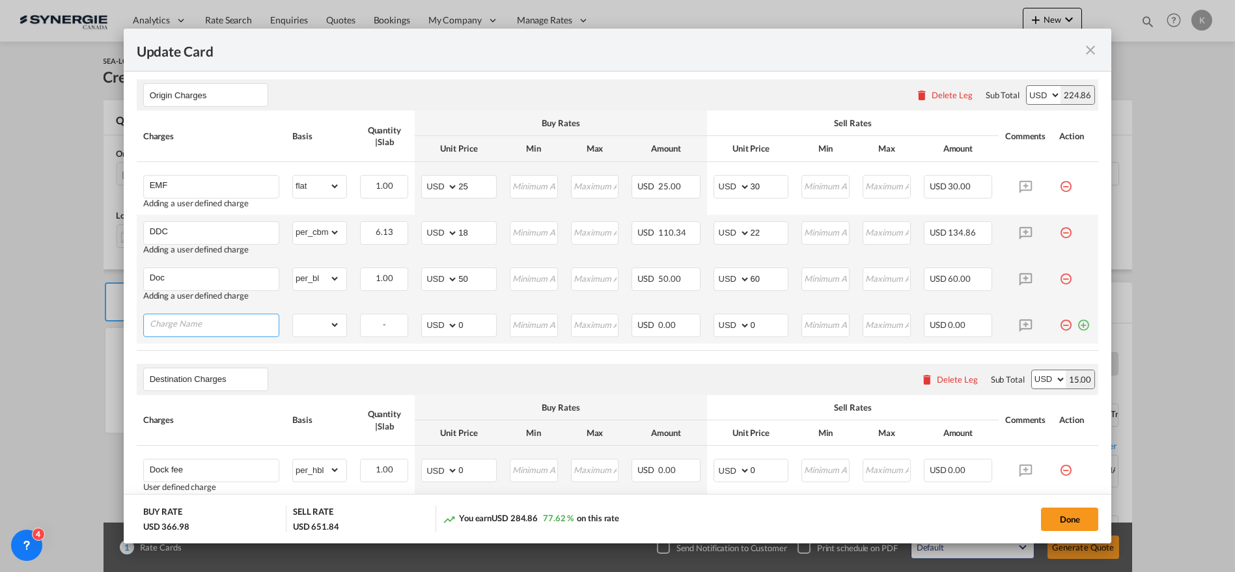
click at [169, 322] on input "Charge Name" at bounding box center [214, 324] width 129 height 20
paste input "Custom clearance"
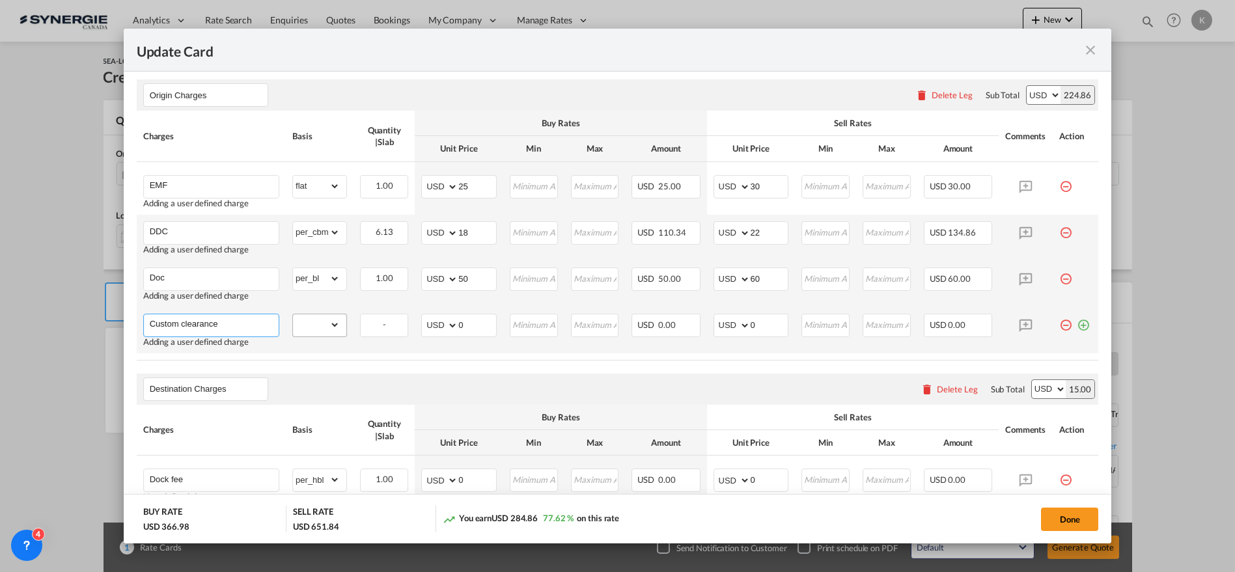
type input "Custom clearance"
click at [331, 322] on select "gross_weight volumetric_weight per_shipment per_bl per_km per_hawb per_kg flat …" at bounding box center [316, 324] width 47 height 21
select select "per_bl"
click at [293, 314] on select "gross_weight volumetric_weight per_shipment per_bl per_km per_hawb per_kg flat …" at bounding box center [316, 324] width 47 height 21
drag, startPoint x: 471, startPoint y: 320, endPoint x: 435, endPoint y: 324, distance: 36.7
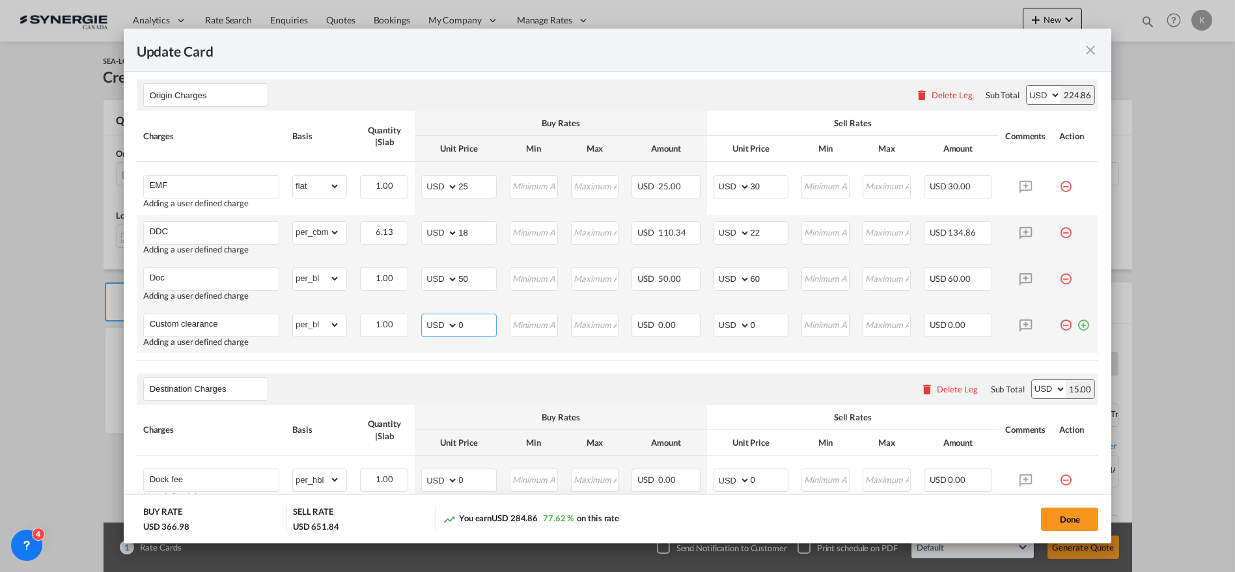
click at [435, 324] on md-input-container "AED AFN ALL AMD ANG AOA ARS AUD AWG AZN BAM BBD BDT BGN BHD BIF BMD BND BOB BRL…" at bounding box center [459, 325] width 76 height 23
type input "55"
type input "66"
click at [227, 322] on input "Custom clearance" at bounding box center [214, 324] width 129 height 20
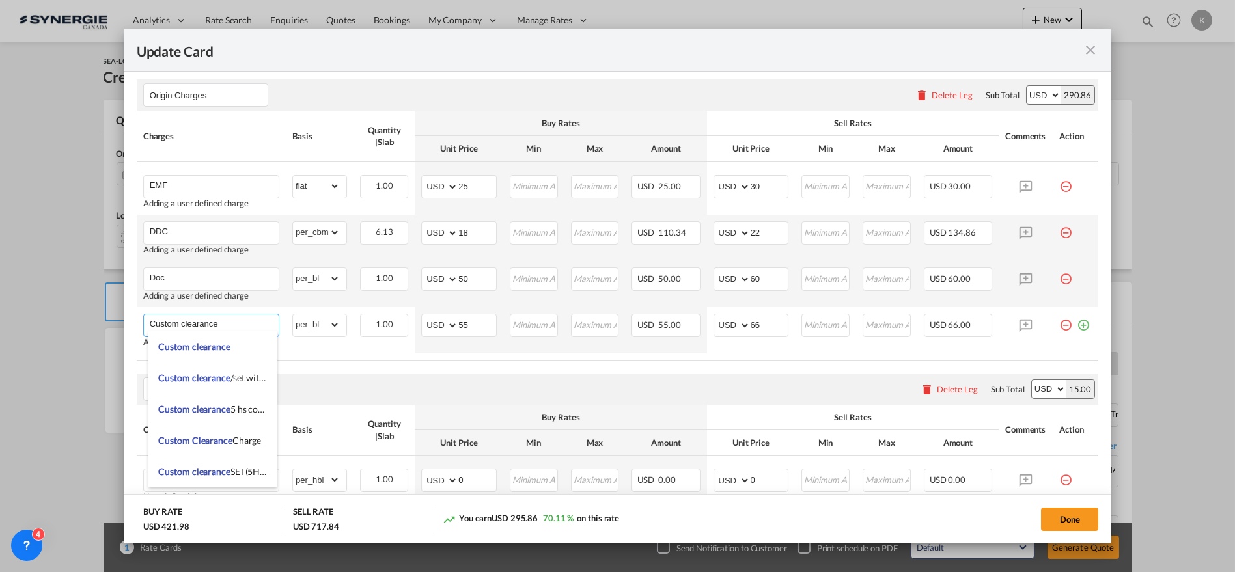
paste input "/set with the shipper's license"
type input "Custom clearance /set with the shipper's license"
click at [1077, 322] on md-icon "icon-plus-circle-outline green-400-fg" at bounding box center [1083, 320] width 13 height 13
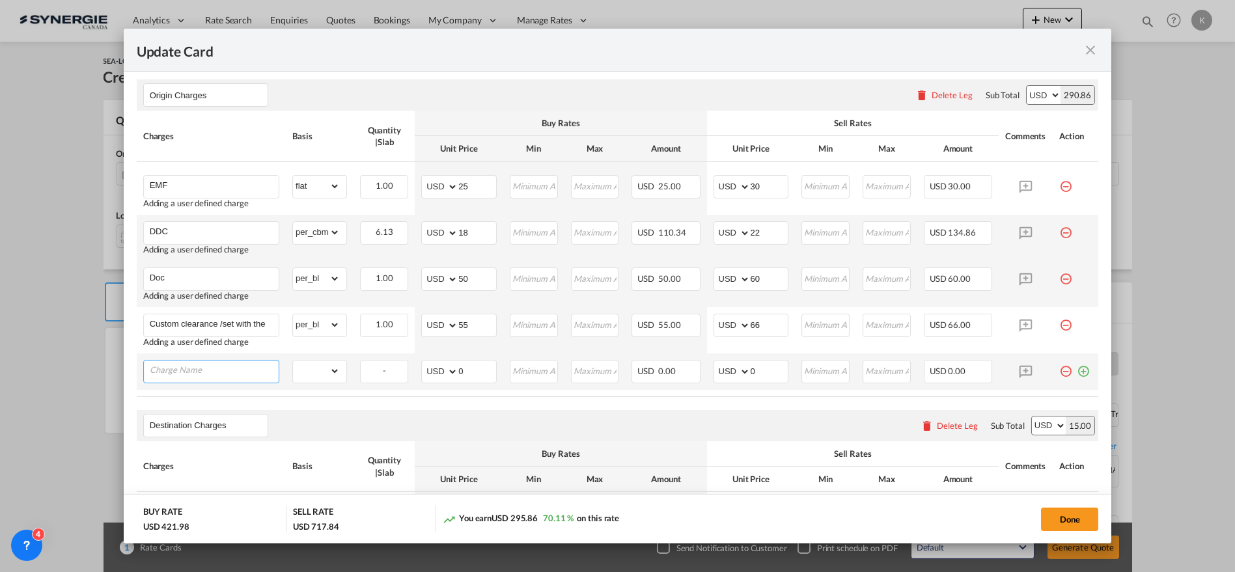
click at [245, 367] on input "Charge Name" at bounding box center [214, 371] width 129 height 20
paste input "Warehouse gate in charge:"
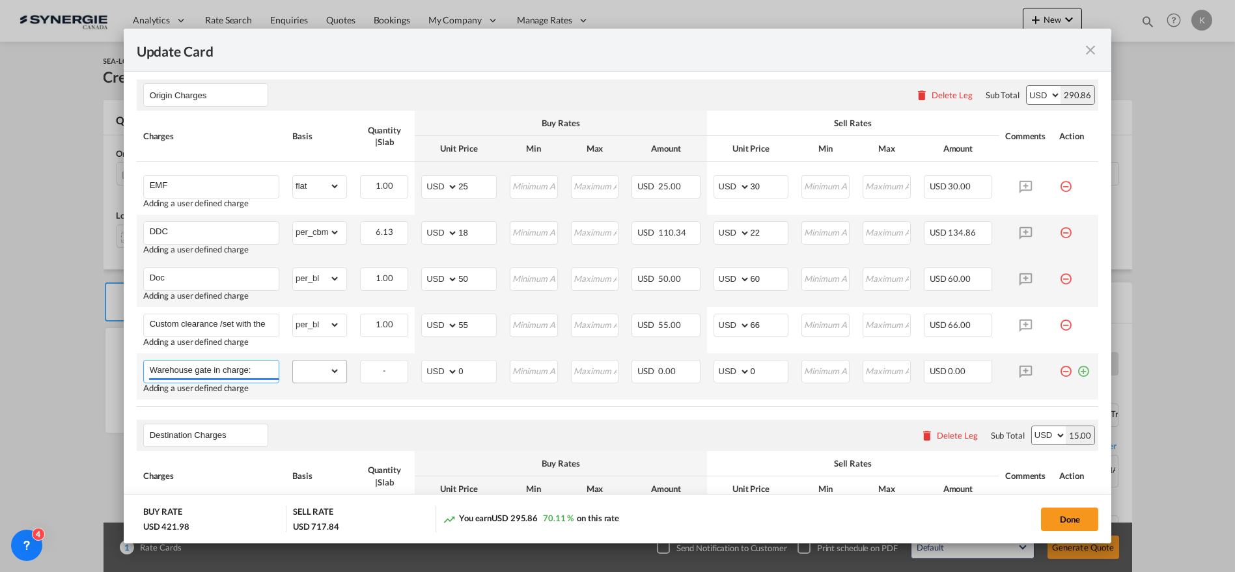
type input "Warehouse gate in charge:"
click at [309, 366] on select "gross_weight volumetric_weight per_shipment per_bl per_km per_hawb per_kg flat …" at bounding box center [316, 371] width 47 height 21
select select "per_bl"
click at [293, 361] on select "gross_weight volumetric_weight per_shipment per_bl per_km per_hawb per_kg flat …" at bounding box center [316, 371] width 47 height 21
drag, startPoint x: 436, startPoint y: 369, endPoint x: 430, endPoint y: 370, distance: 6.6
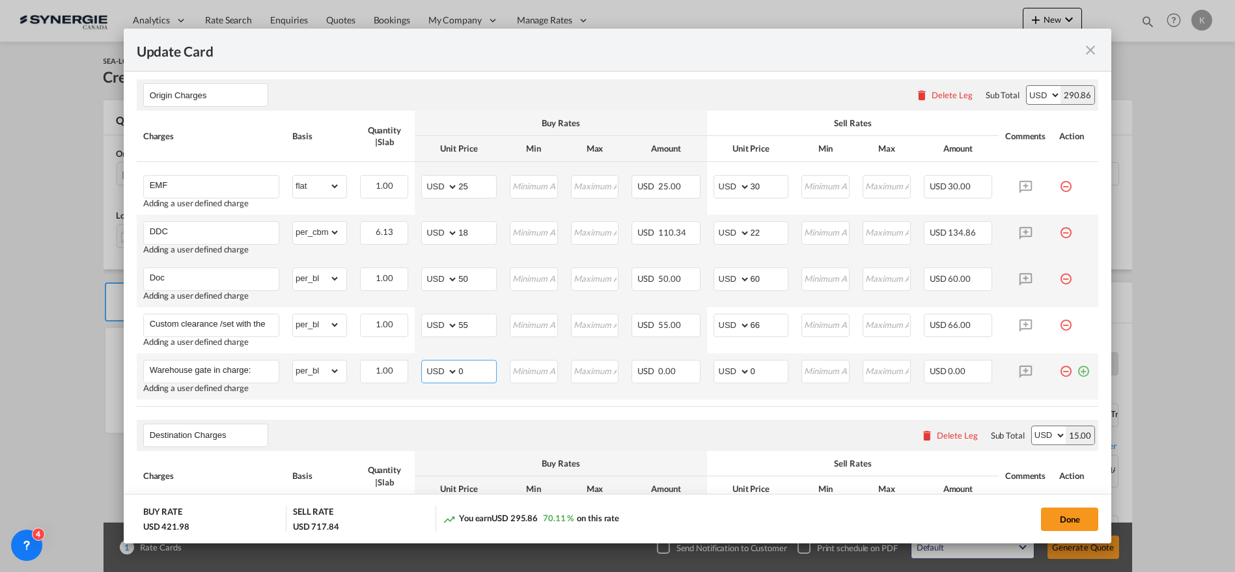
click at [432, 369] on md-input-container "AED AFN ALL AMD ANG AOA ARS AUD AWG AZN BAM BBD BDT BGN BHD BIF BMD BND BOB BRL…" at bounding box center [459, 371] width 76 height 23
type input "35"
type input "42"
click at [1077, 368] on md-icon "icon-plus-circle-outline green-400-fg" at bounding box center [1083, 366] width 13 height 13
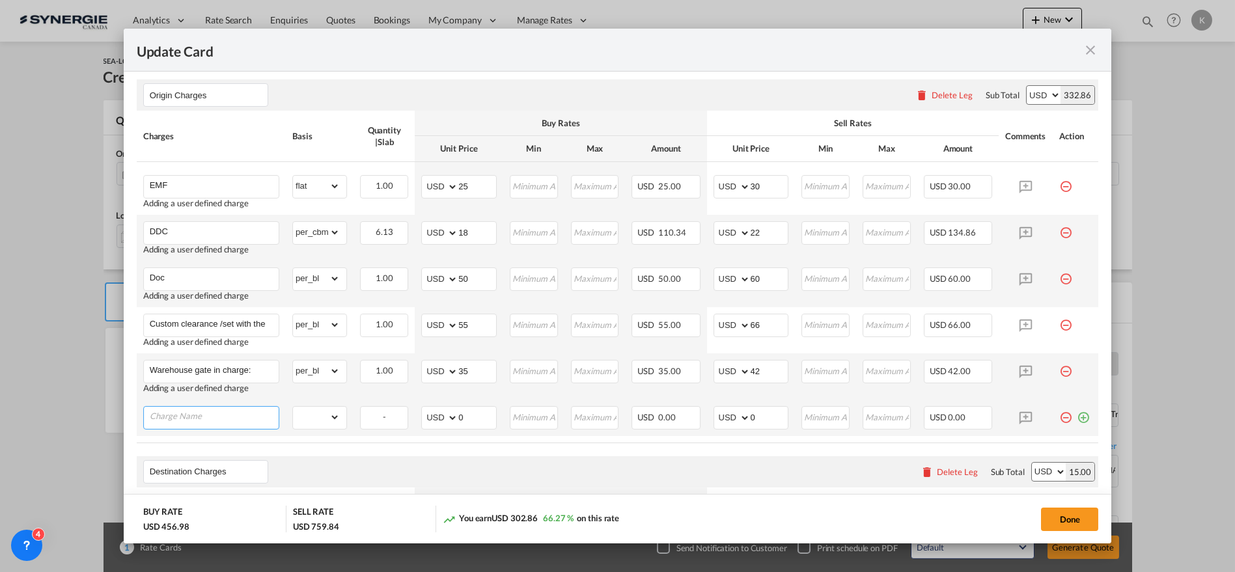
click at [199, 411] on input "Charge Name" at bounding box center [214, 417] width 129 height 20
paste input "CFS"
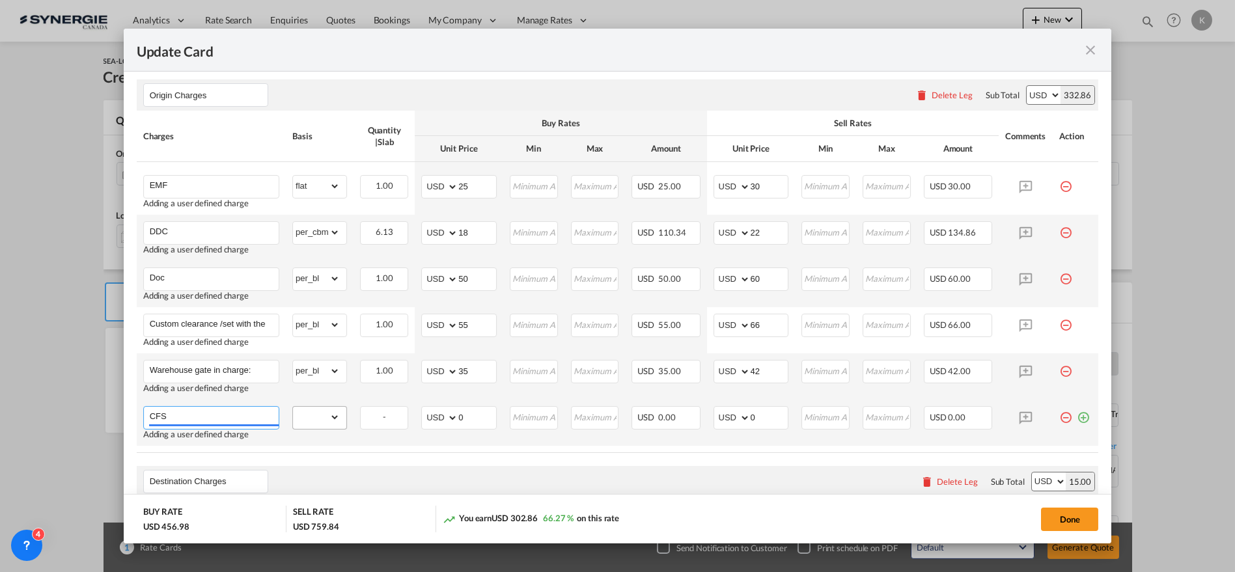
type input "CFS"
click at [328, 418] on select "gross_weight volumetric_weight per_shipment per_bl per_km per_hawb per_kg flat …" at bounding box center [316, 417] width 47 height 21
select select "per_cbm"
click at [293, 407] on select "gross_weight volumetric_weight per_shipment per_bl per_km per_hawb per_kg flat …" at bounding box center [316, 417] width 47 height 21
drag, startPoint x: 458, startPoint y: 411, endPoint x: 443, endPoint y: 417, distance: 15.8
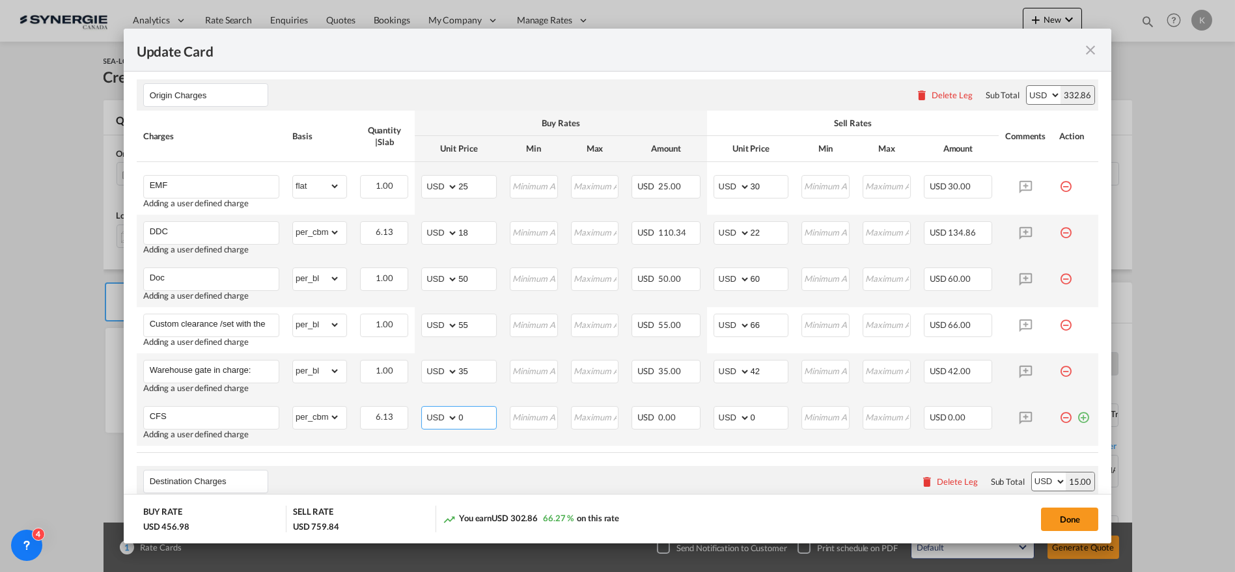
click at [443, 417] on md-input-container "AED AFN ALL AMD ANG AOA ARS AUD AWG AZN BAM BBD BDT BGN BHD BIF BMD BND BOB BRL…" at bounding box center [459, 417] width 76 height 23
type input "7"
type input "9"
click at [1077, 413] on md-icon "icon-plus-circle-outline green-400-fg" at bounding box center [1083, 412] width 13 height 13
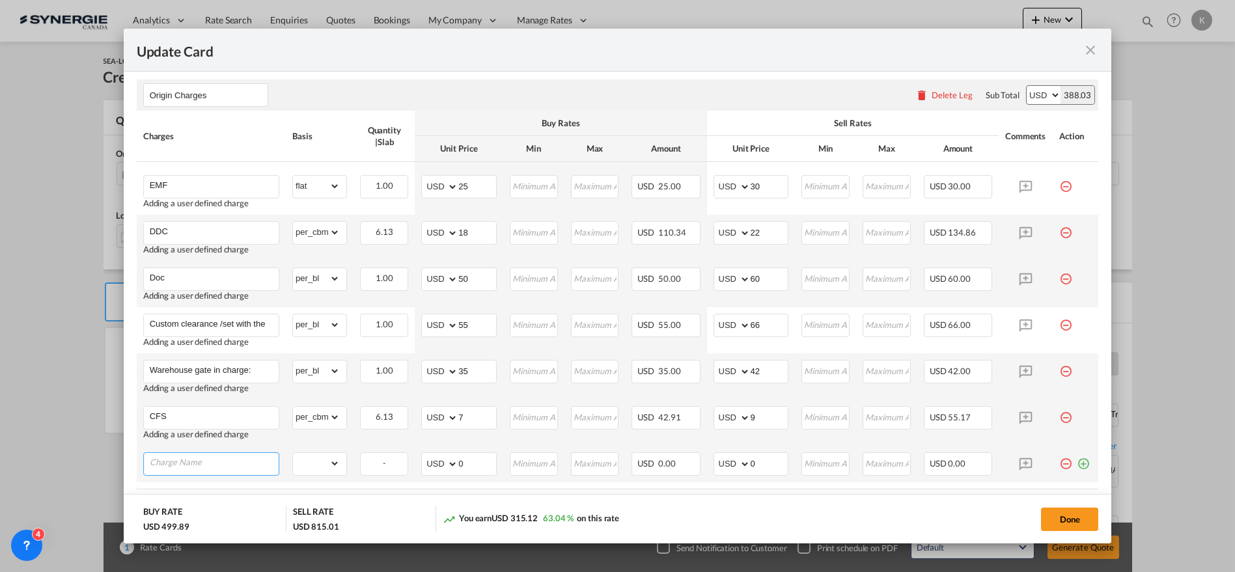
click at [207, 460] on input "Charge Name" at bounding box center [214, 463] width 129 height 20
paste input "Pick up fee"
type input "Pick up fee"
click at [336, 467] on select "gross_weight volumetric_weight per_shipment per_bl per_km per_hawb per_kg flat …" at bounding box center [316, 463] width 47 height 21
select select "per_shipment"
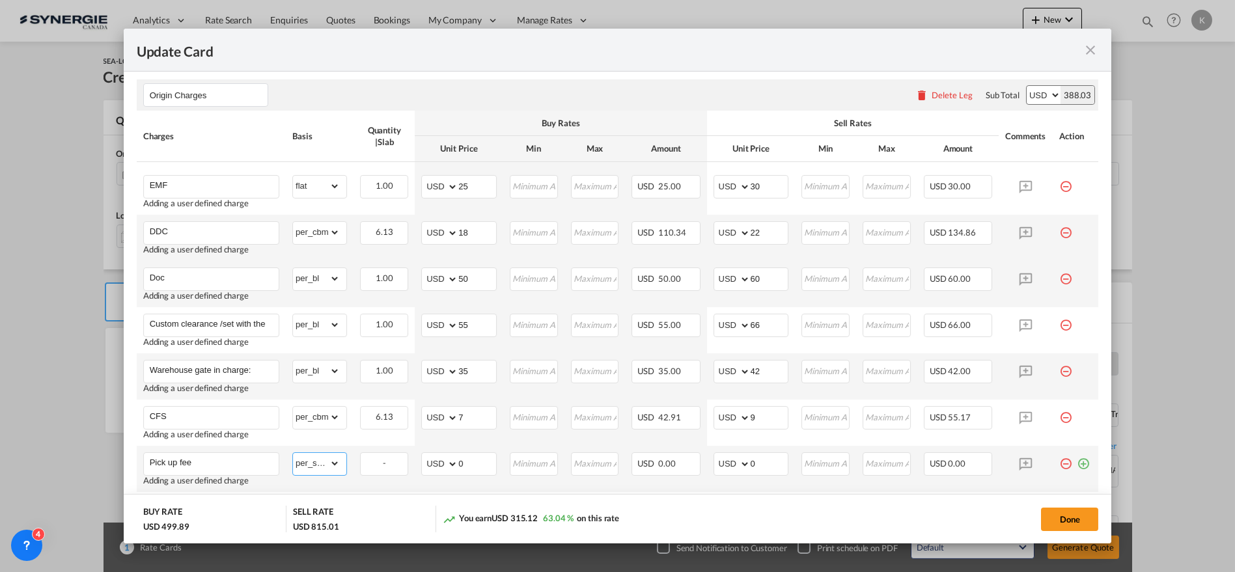
click at [293, 453] on select "gross_weight volumetric_weight per_shipment per_bl per_km per_hawb per_kg flat …" at bounding box center [316, 463] width 47 height 21
drag, startPoint x: 471, startPoint y: 459, endPoint x: 416, endPoint y: 465, distance: 55.1
click at [422, 464] on md-input-container "AED AFN ALL AMD ANG AOA ARS AUD AWG AZN BAM BBD BDT BGN BHD BIF BMD BND BOB BRL…" at bounding box center [459, 463] width 76 height 23
type input "185"
type input "204"
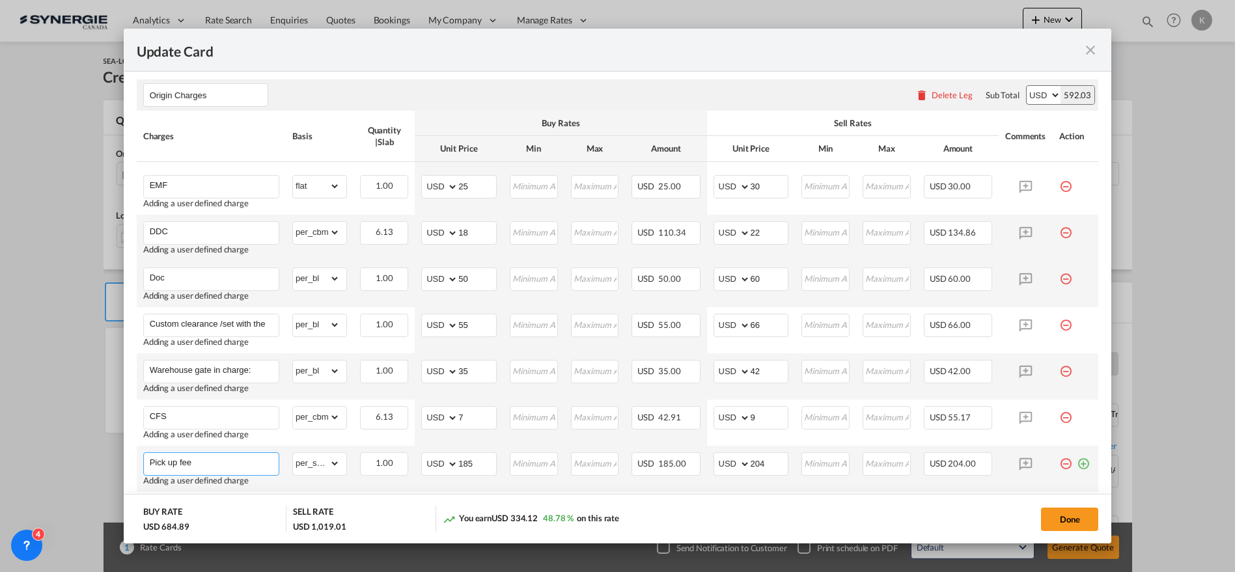
click at [216, 463] on input "Pick up fee" at bounding box center [214, 463] width 129 height 20
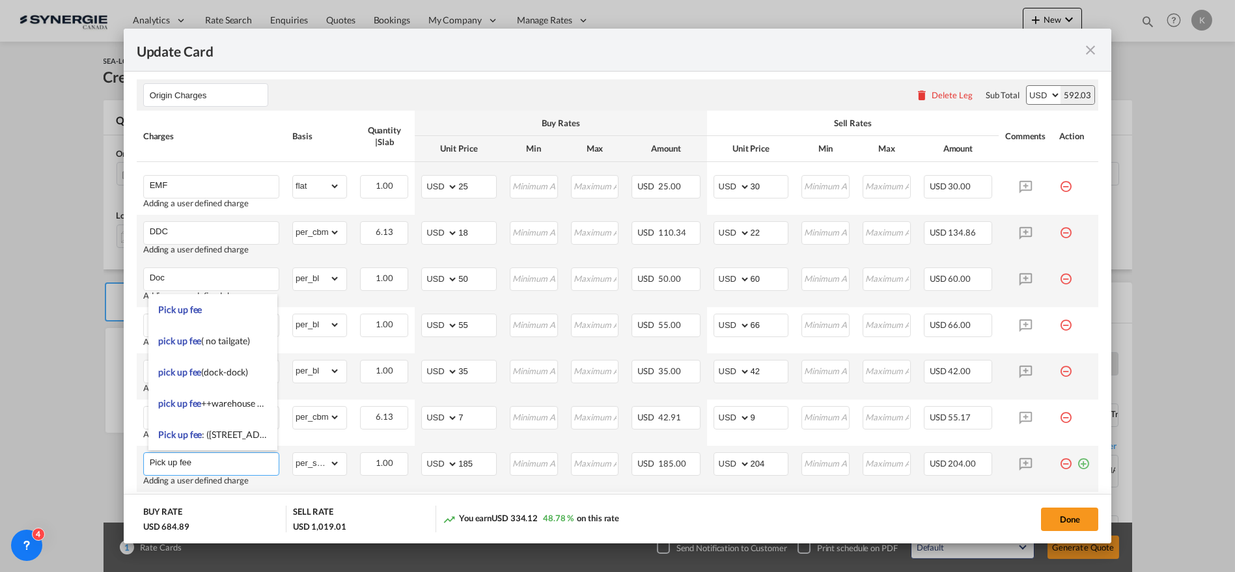
paste input "(We will arrange one truck to pick up the cargo from three different addresses …"
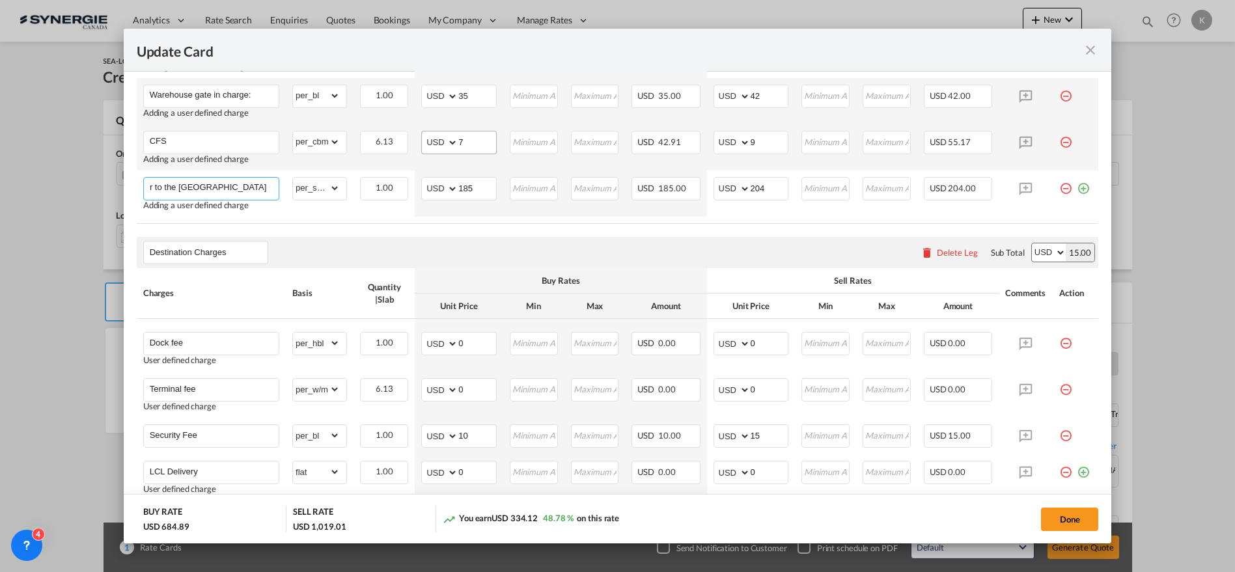
scroll to position [795, 0]
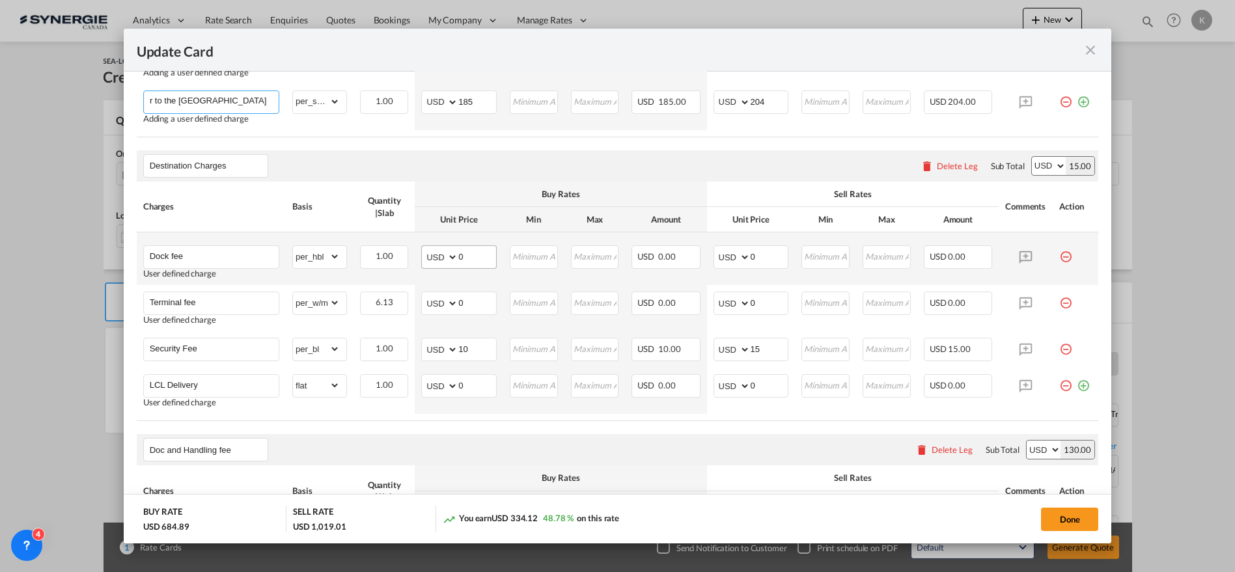
type input "Pick up fee (We will arrange one truck to pick up the cargo from three differen…"
drag, startPoint x: 459, startPoint y: 258, endPoint x: 417, endPoint y: 264, distance: 42.6
click at [421, 263] on md-input-container "AED AFN ALL AMD ANG AOA ARS AUD AWG AZN BAM BBD BDT BGN BHD BIF BMD BND BOB BRL…" at bounding box center [459, 256] width 76 height 23
type input "60"
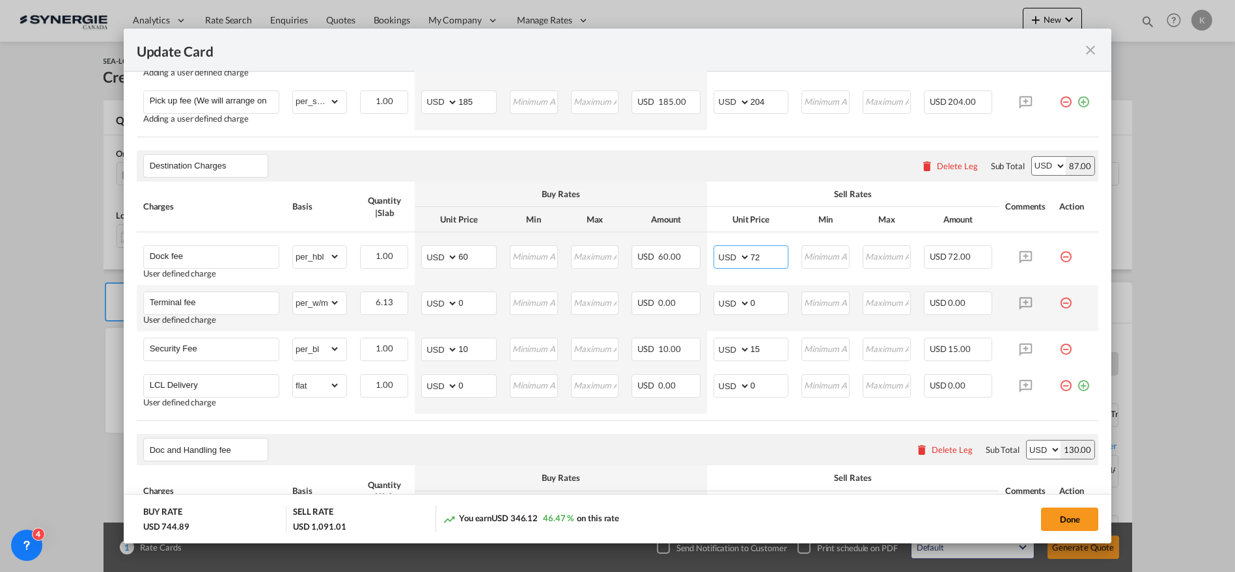
type input "72"
click at [1059, 298] on md-icon "icon-minus-circle-outline red-400-fg pt-7" at bounding box center [1065, 298] width 13 height 13
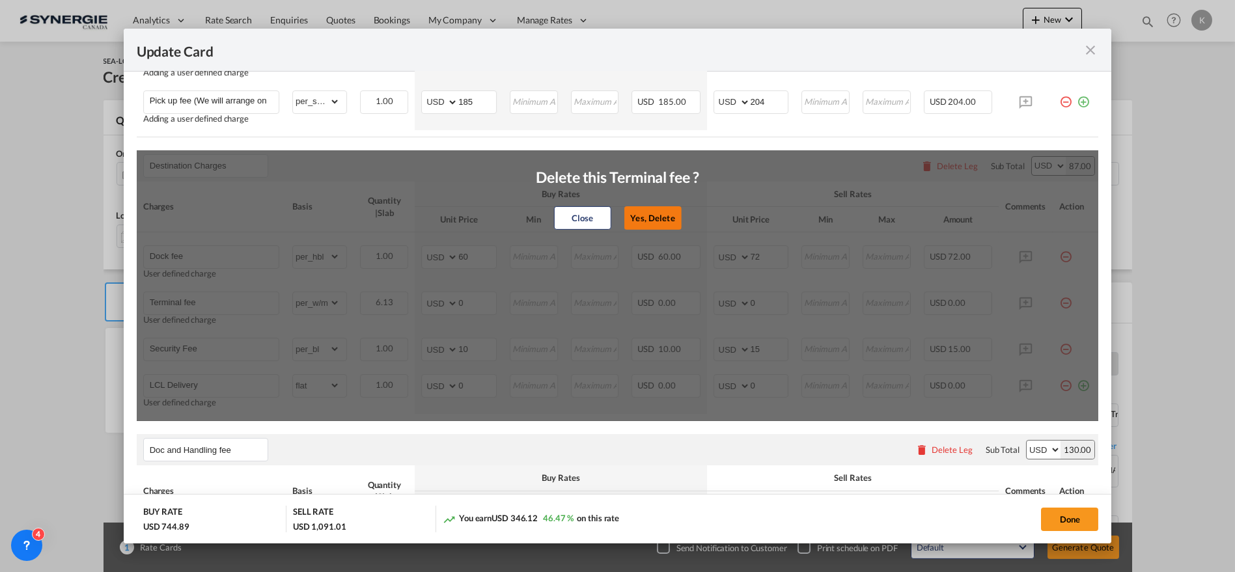
click at [646, 213] on button "Yes, Delete" at bounding box center [652, 217] width 57 height 23
type input "Security Fee"
select select "per_bl"
type input "10"
type input "15"
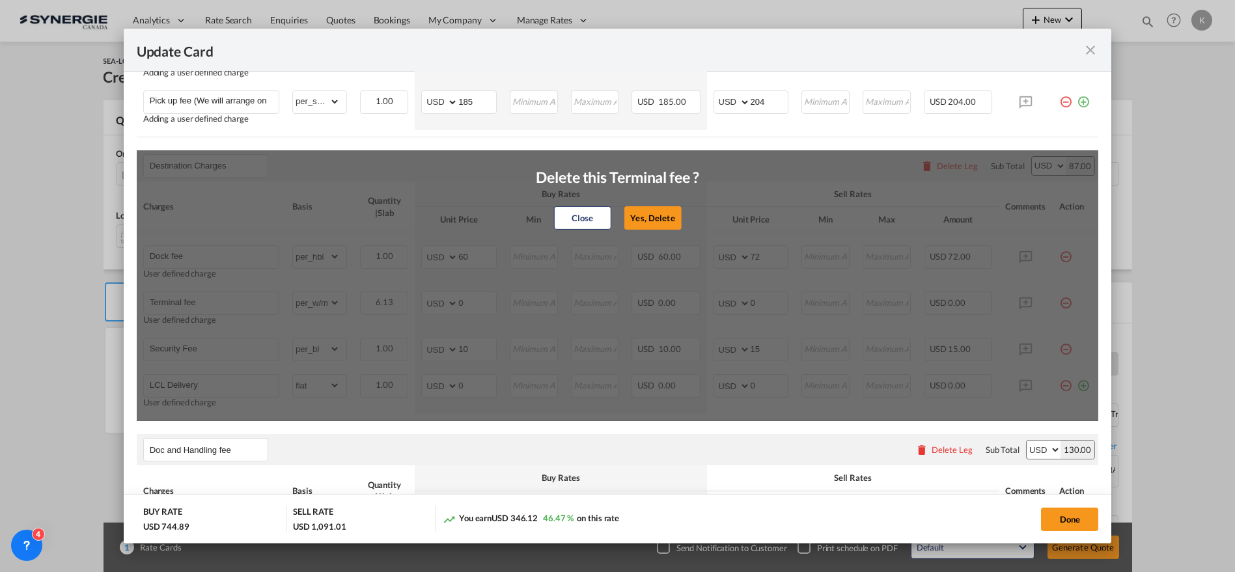
type input "LCL Delivery"
select select "flat"
type input "0"
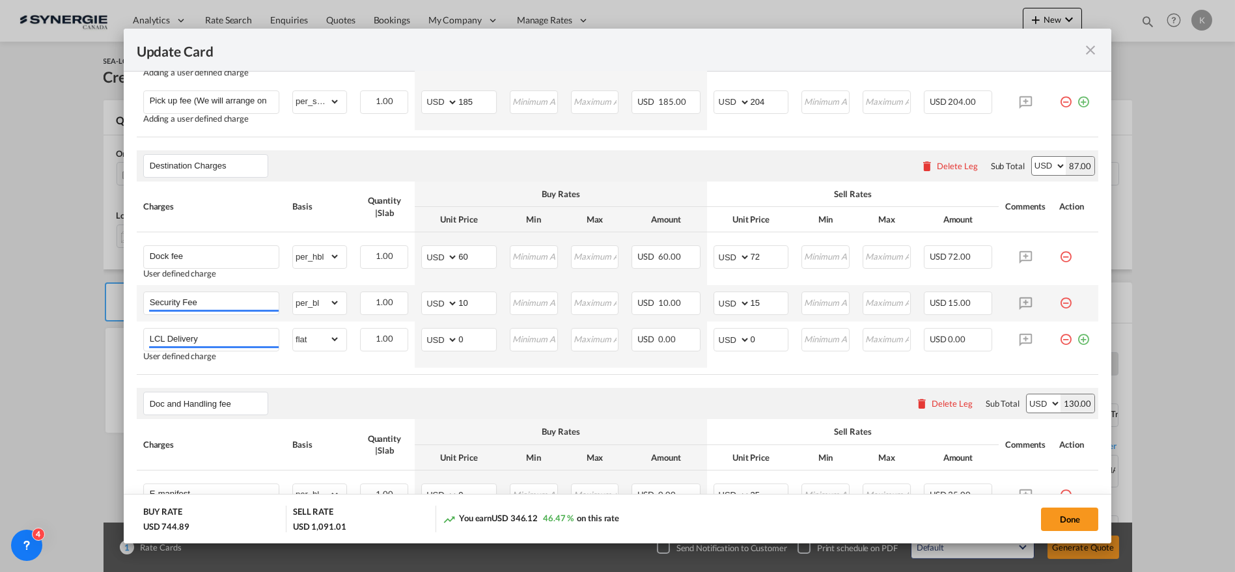
click at [1059, 300] on md-icon "icon-minus-circle-outline red-400-fg pt-7" at bounding box center [1065, 298] width 13 height 13
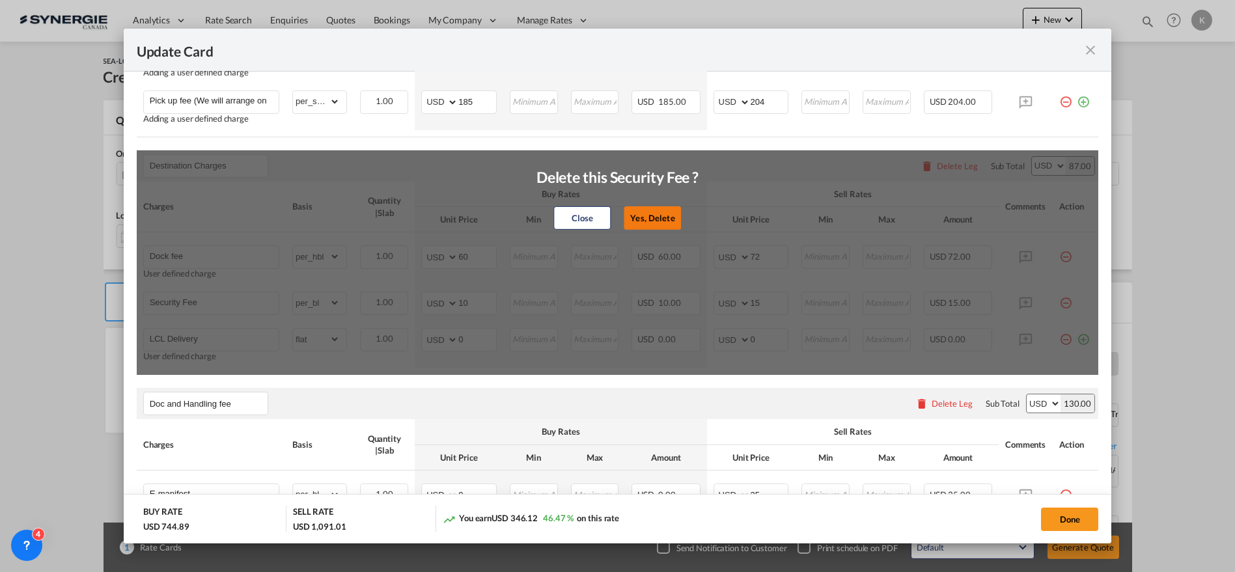
click at [646, 210] on button "Yes, Delete" at bounding box center [652, 217] width 57 height 23
type input "LCL Delivery"
select select "flat"
type input "0"
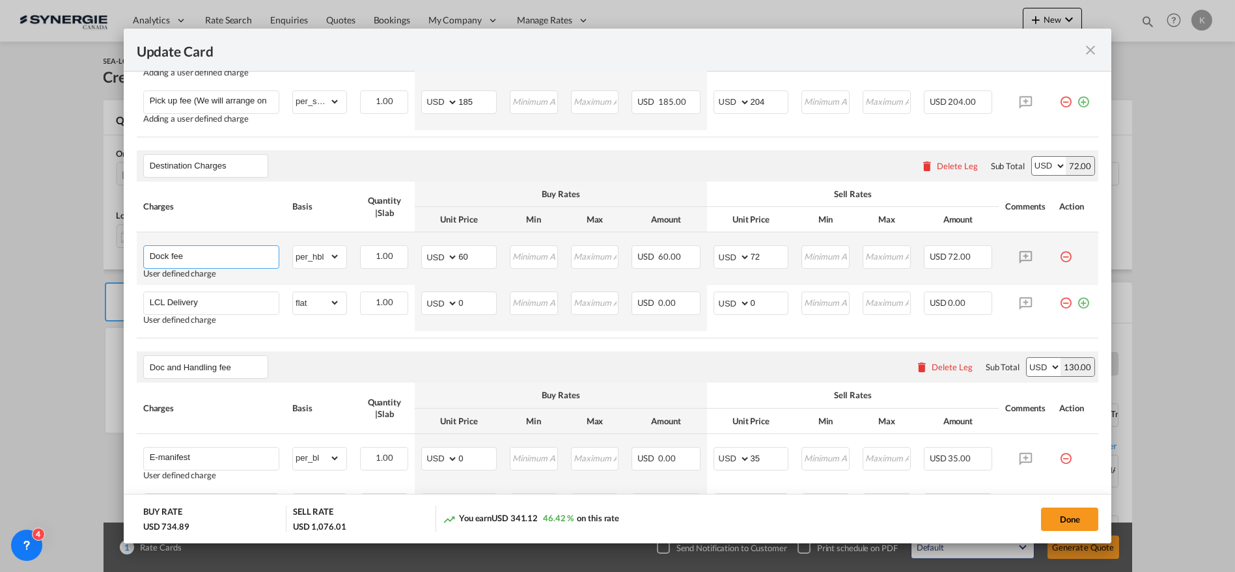
click at [221, 255] on input "Dock fee" at bounding box center [214, 256] width 129 height 20
paste input "Free time: 4 days"
type input "Dock fee Free time: 4 days"
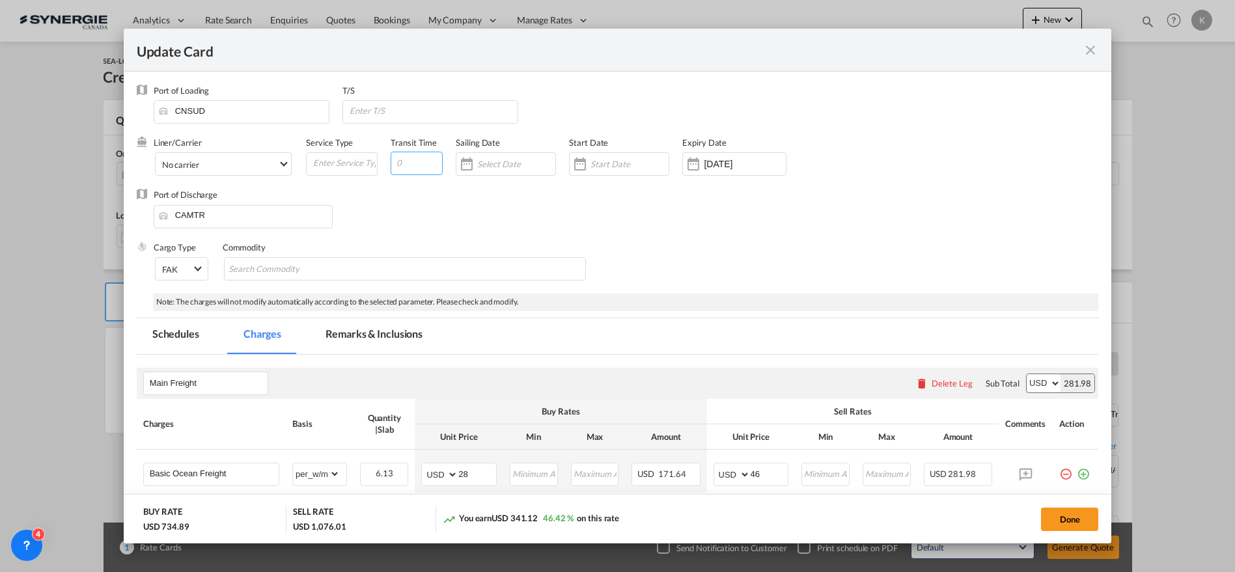
click at [388, 170] on div "Liner/Carrier No carrier Atlantic Container Line (ACL) [PERSON_NAME] Transport …" at bounding box center [536, 163] width 764 height 52
type input "30"
click at [370, 335] on md-tab-item "Remarks & Inclusions" at bounding box center [374, 336] width 128 height 36
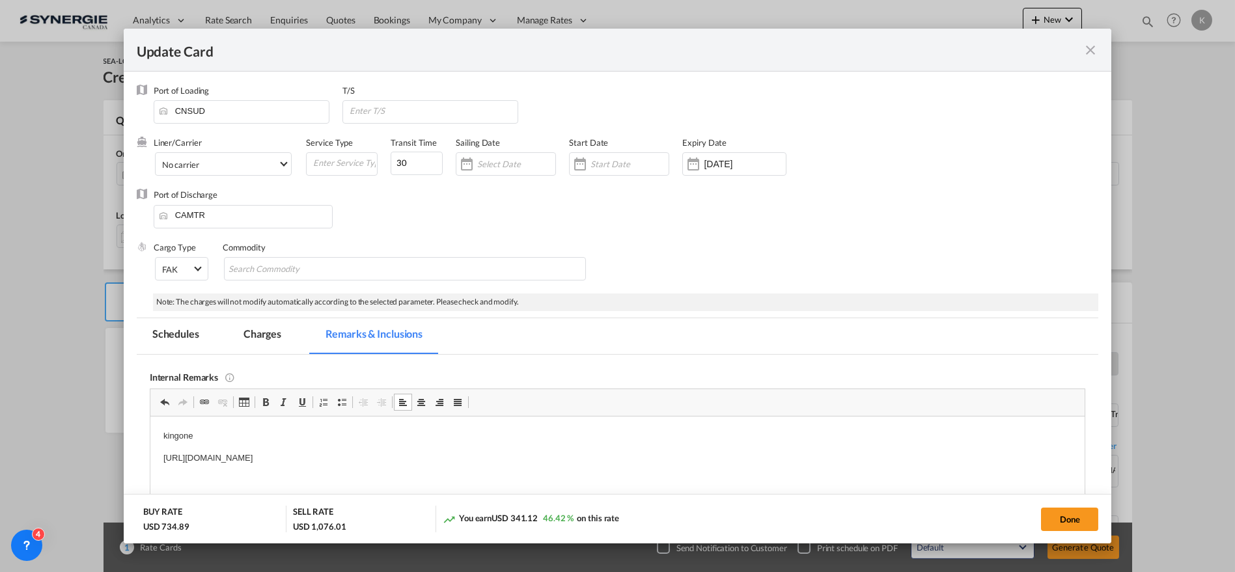
click at [530, 454] on p "[URL][DOMAIN_NAME]" at bounding box center [617, 458] width 909 height 14
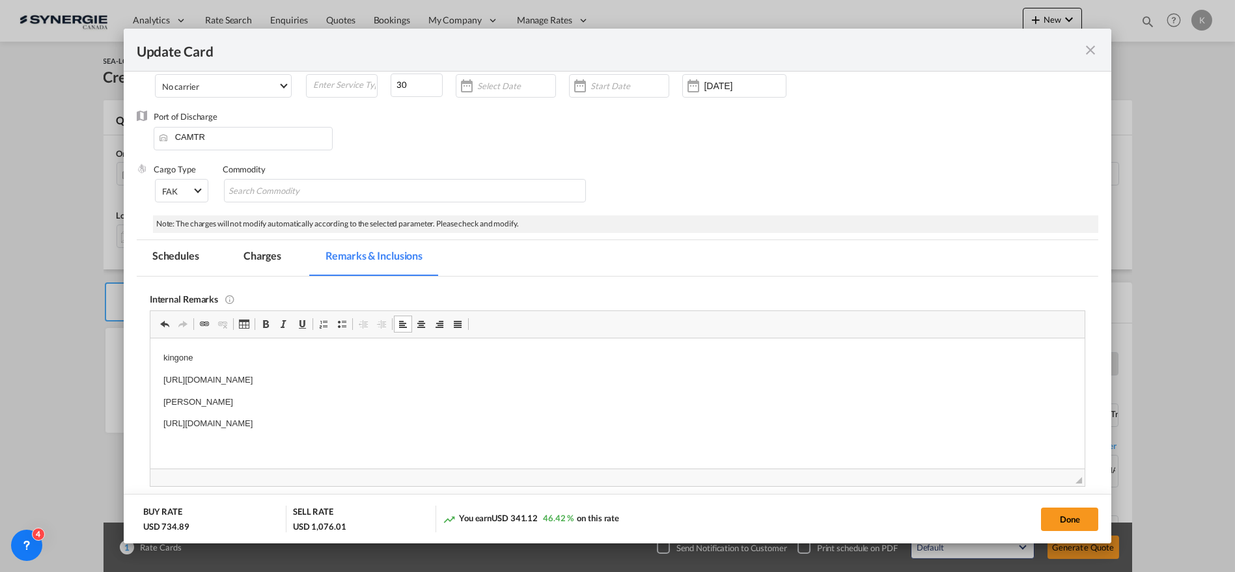
scroll to position [144, 0]
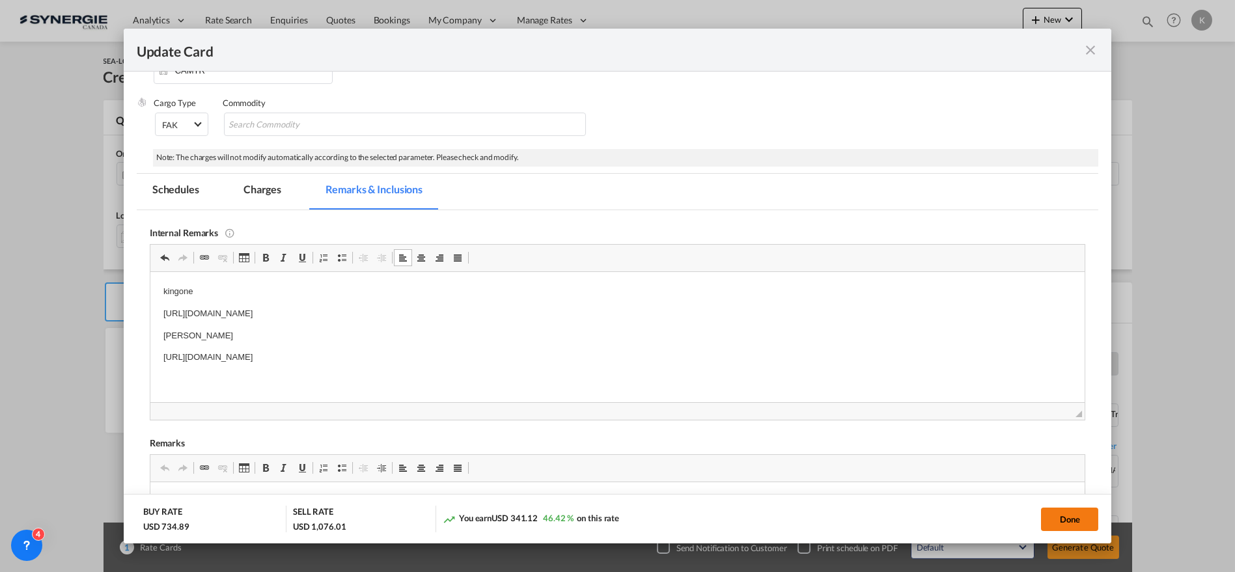
click at [1051, 521] on button "Done" at bounding box center [1069, 519] width 57 height 23
type input "[DATE]"
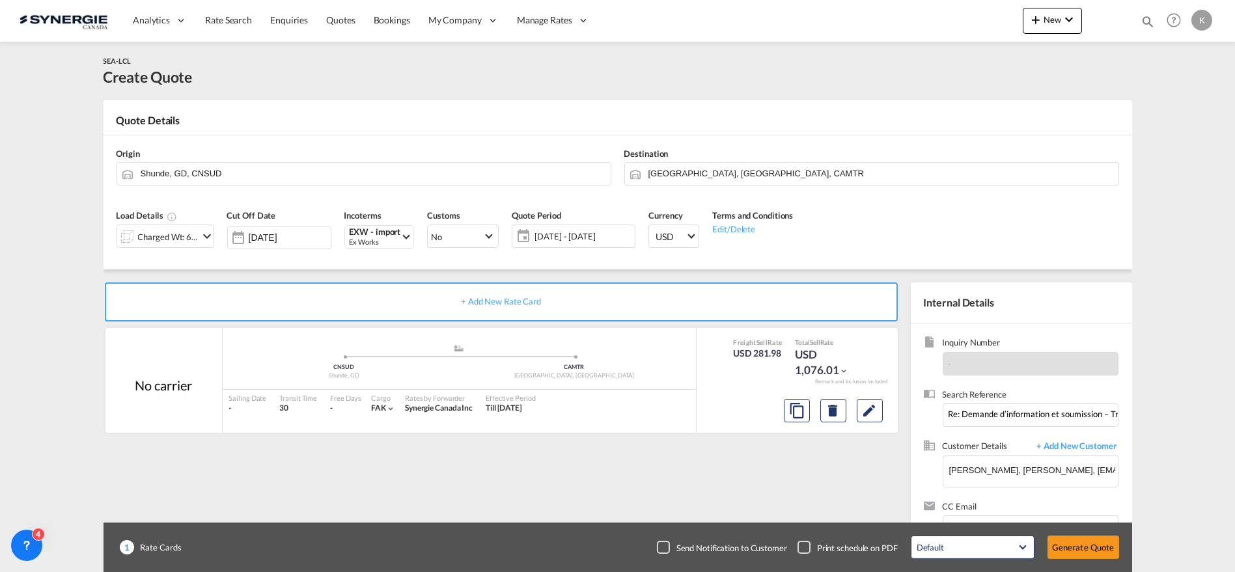
scroll to position [113, 0]
click at [659, 548] on div "Checkbox No Ink" at bounding box center [663, 547] width 13 height 13
click at [1077, 547] on button "Generate Quote" at bounding box center [1083, 547] width 72 height 23
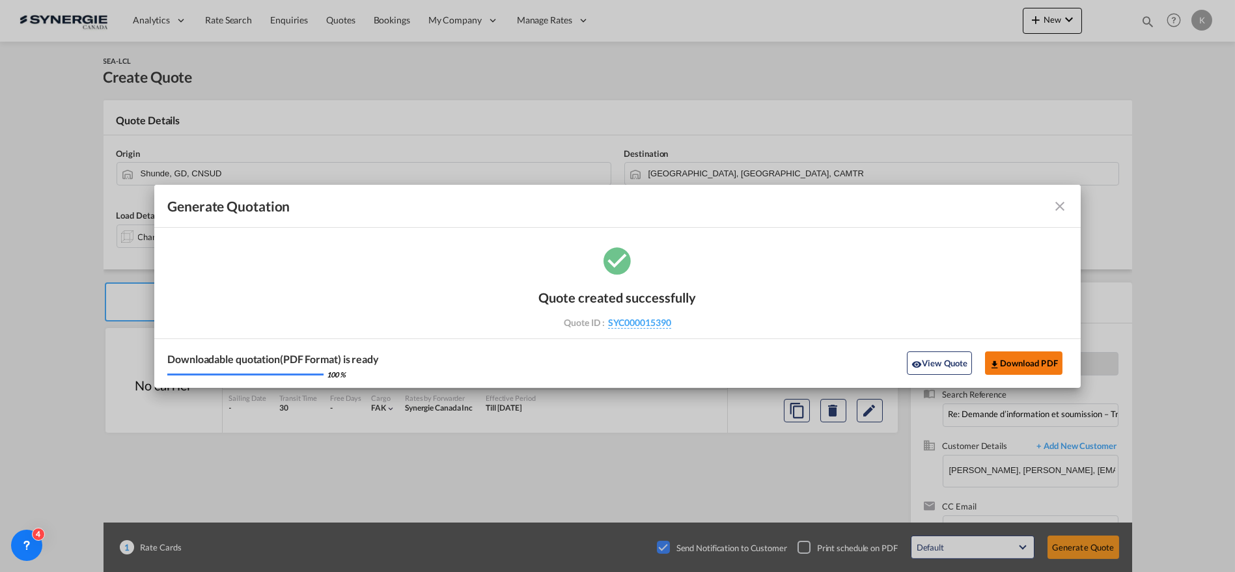
click at [1013, 358] on button "Download PDF" at bounding box center [1023, 362] width 77 height 23
